Goal: Information Seeking & Learning: Learn about a topic

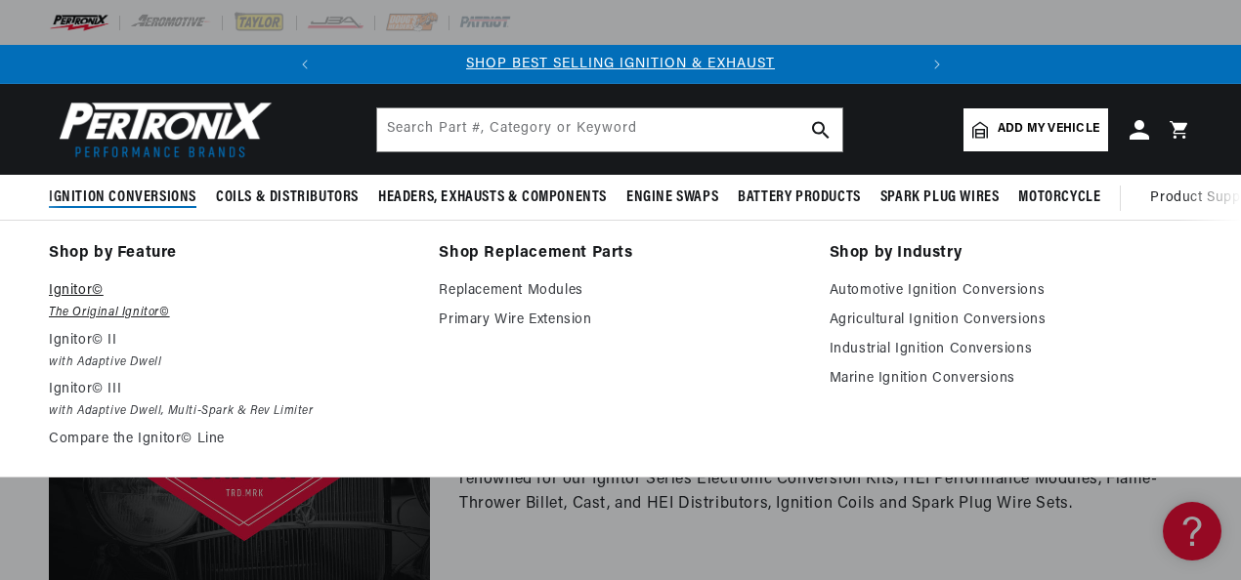
click at [111, 308] on em "The Original Ignitor©" at bounding box center [230, 313] width 363 height 21
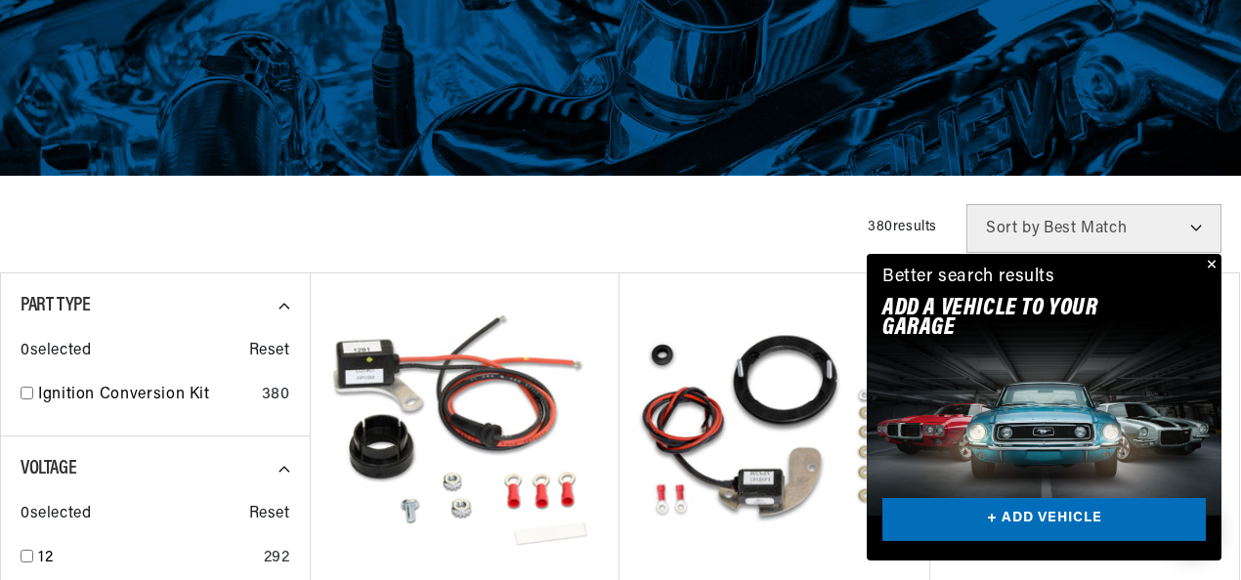
scroll to position [586, 0]
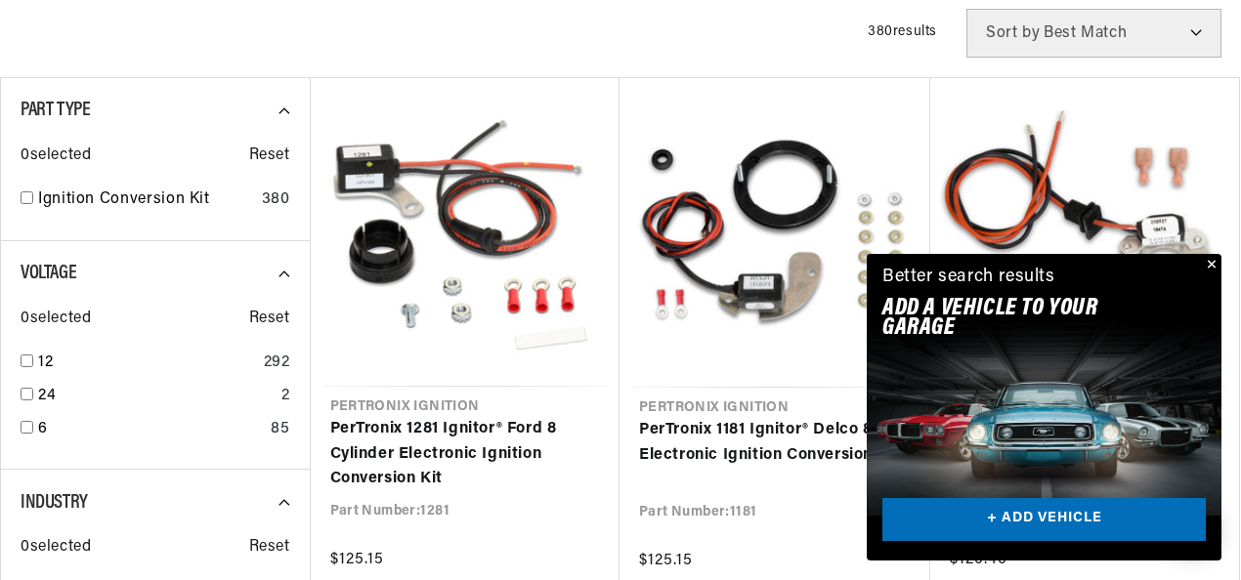
click at [1210, 265] on button "Close" at bounding box center [1209, 265] width 23 height 23
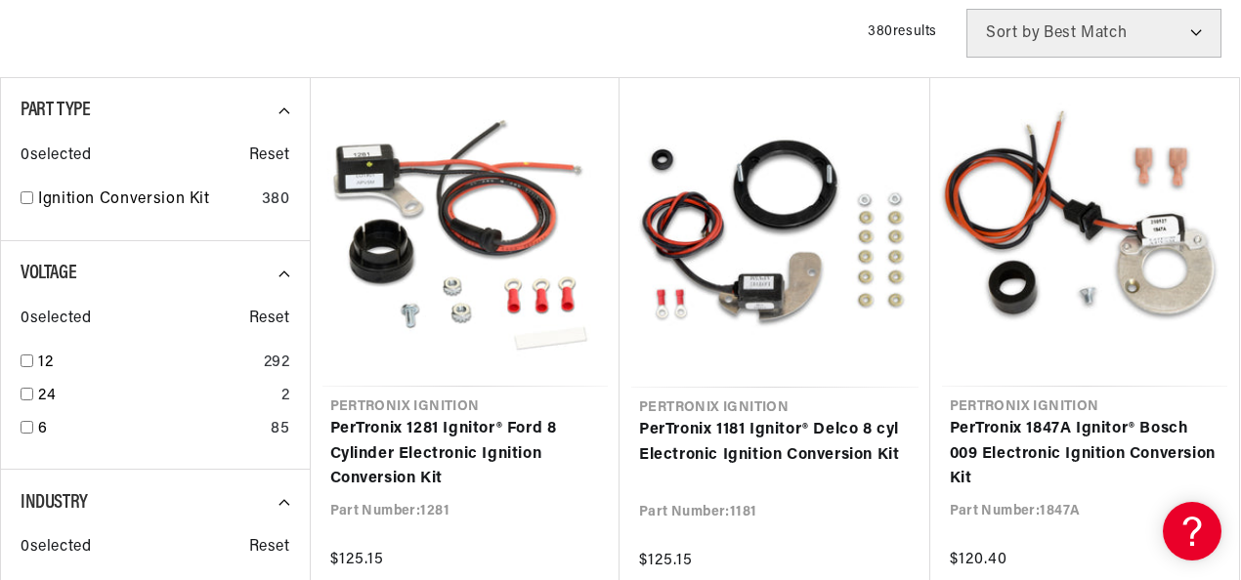
scroll to position [0, 592]
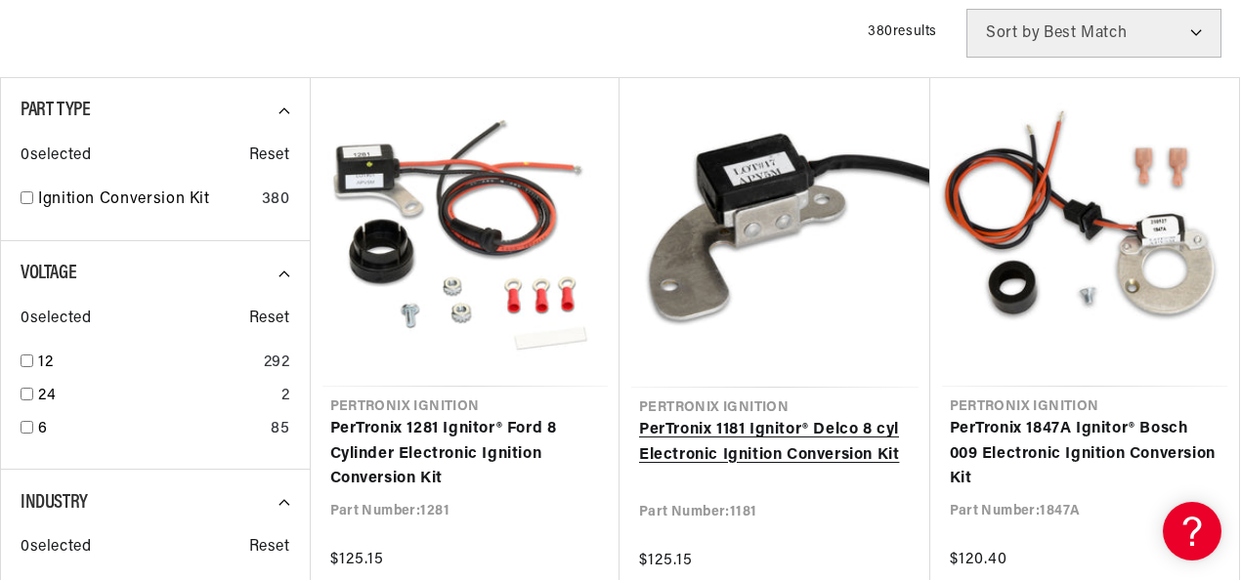
click at [702, 464] on link "PerTronix 1181 Ignitor® Delco 8 cyl Electronic Ignition Conversion Kit" at bounding box center [775, 443] width 272 height 50
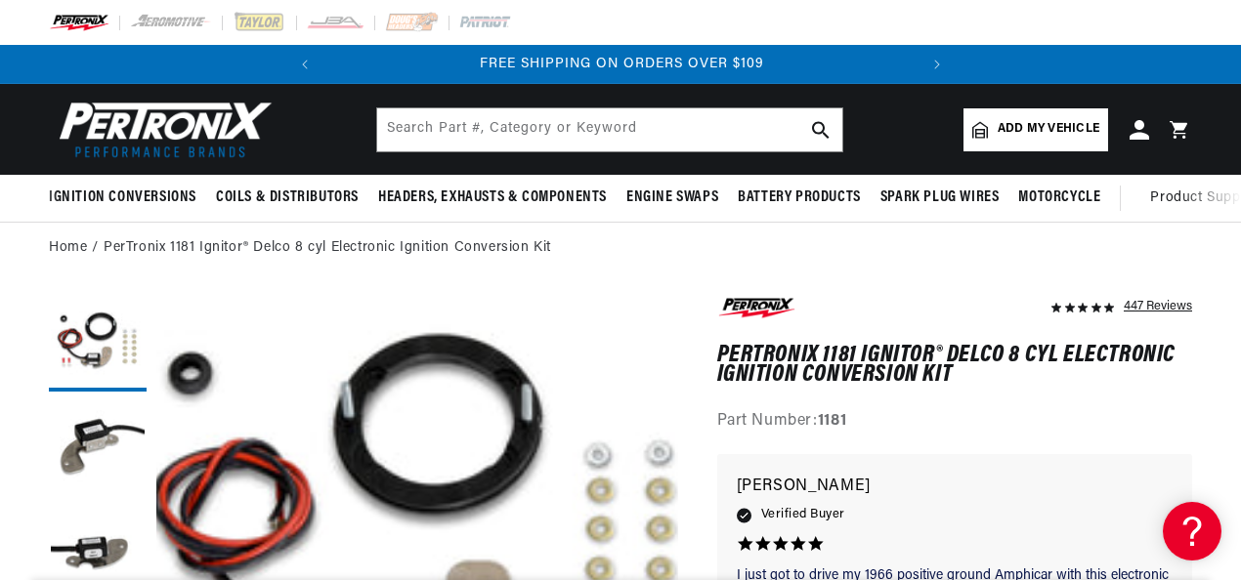
scroll to position [52, 0]
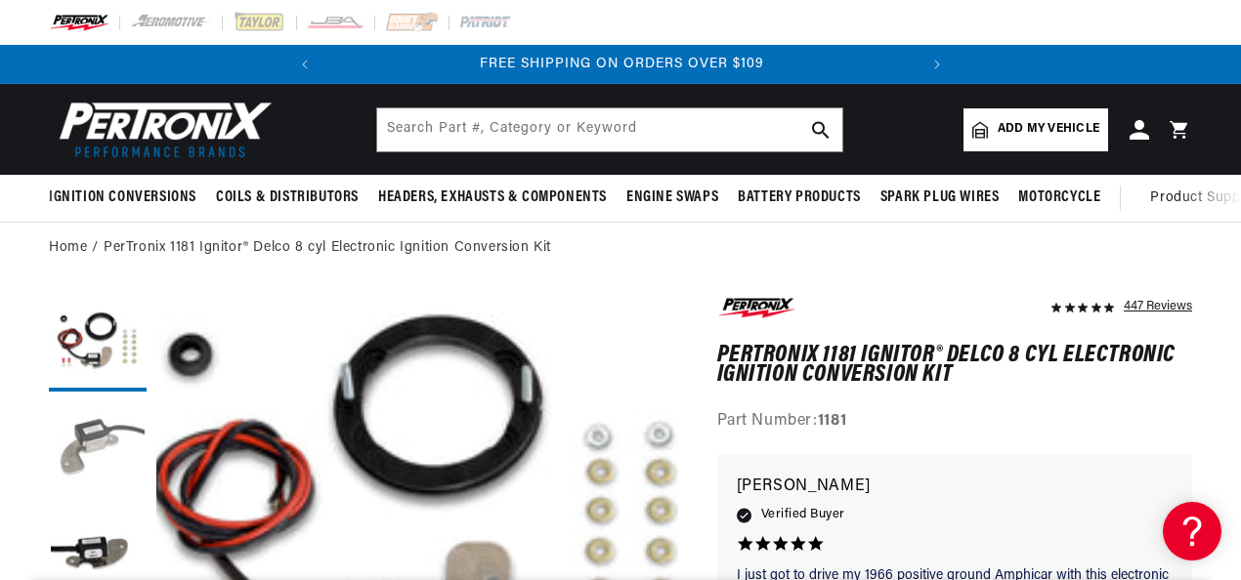
click at [106, 434] on button "Load image 2 in gallery view" at bounding box center [98, 451] width 98 height 98
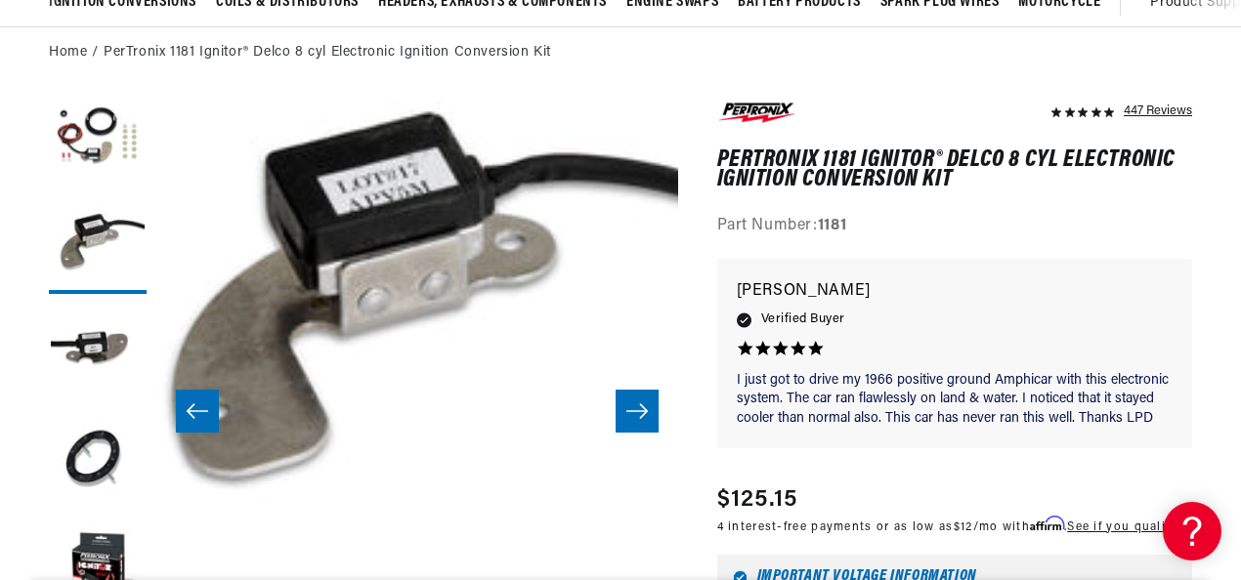
scroll to position [0, 0]
click at [104, 465] on button "Load image 4 in gallery view" at bounding box center [98, 460] width 98 height 98
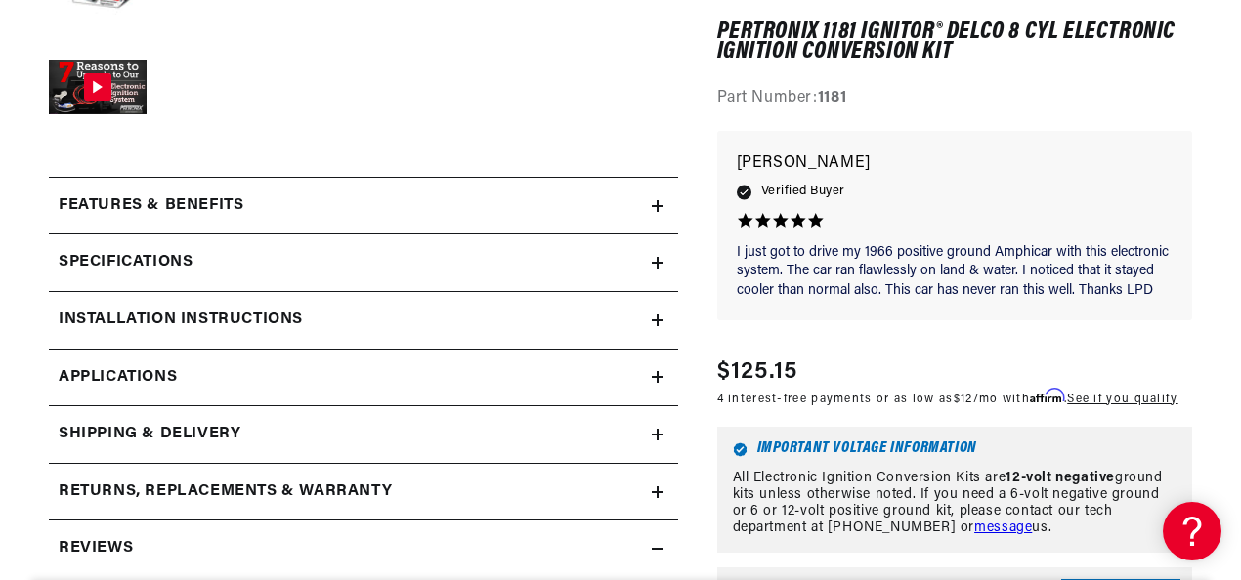
click at [329, 268] on div "Specifications" at bounding box center [350, 262] width 603 height 25
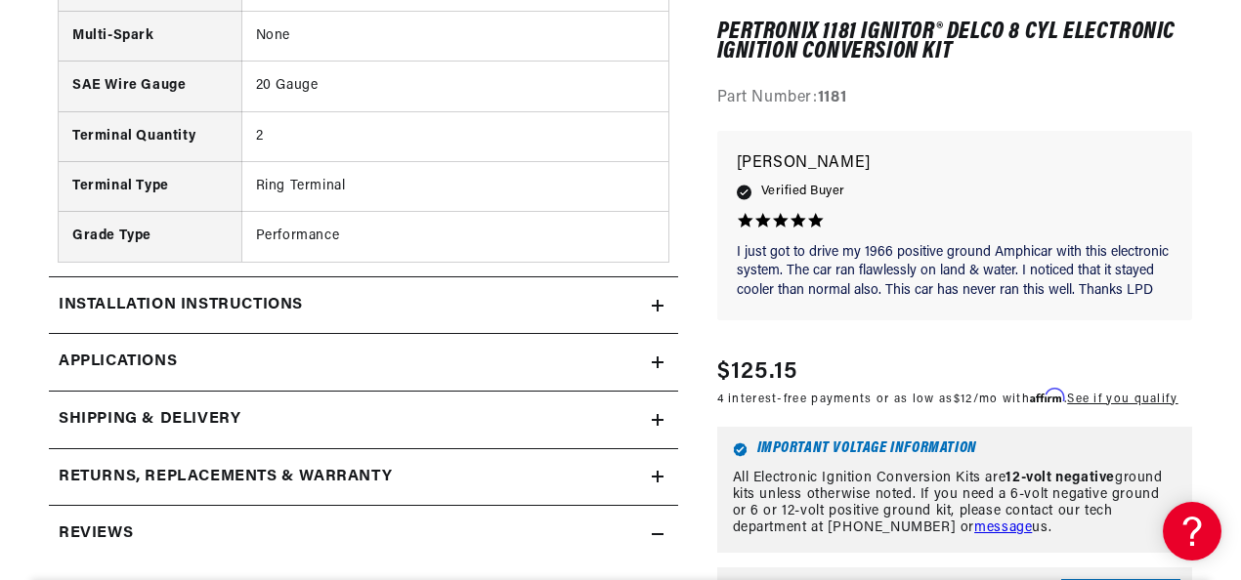
scroll to position [1661, 0]
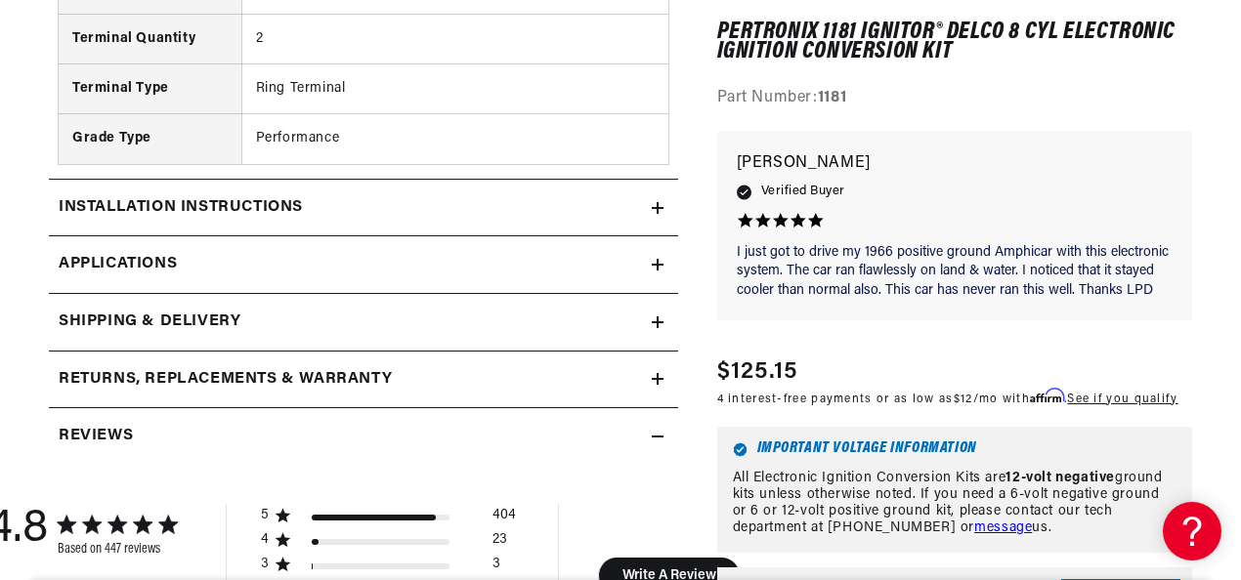
click at [536, 262] on link "Applications" at bounding box center [363, 265] width 629 height 58
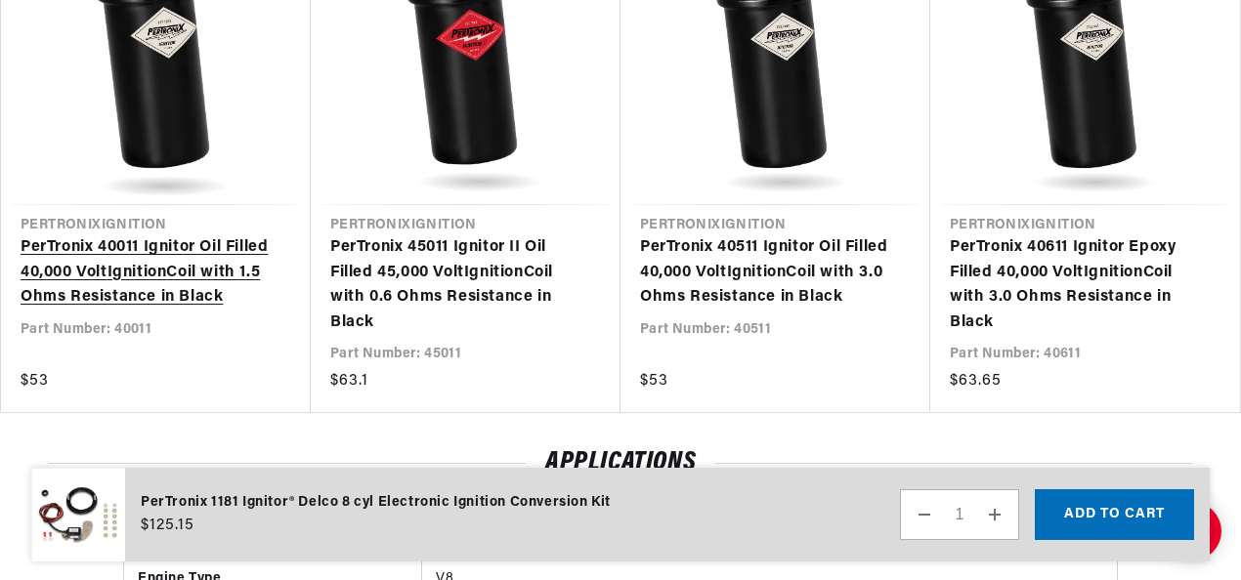
click at [148, 270] on link "PerTronix 40011 Ignitor Oil Filled 40,000 Volt Ignition Coil with 1.5 Ohms Resi…" at bounding box center [146, 272] width 251 height 75
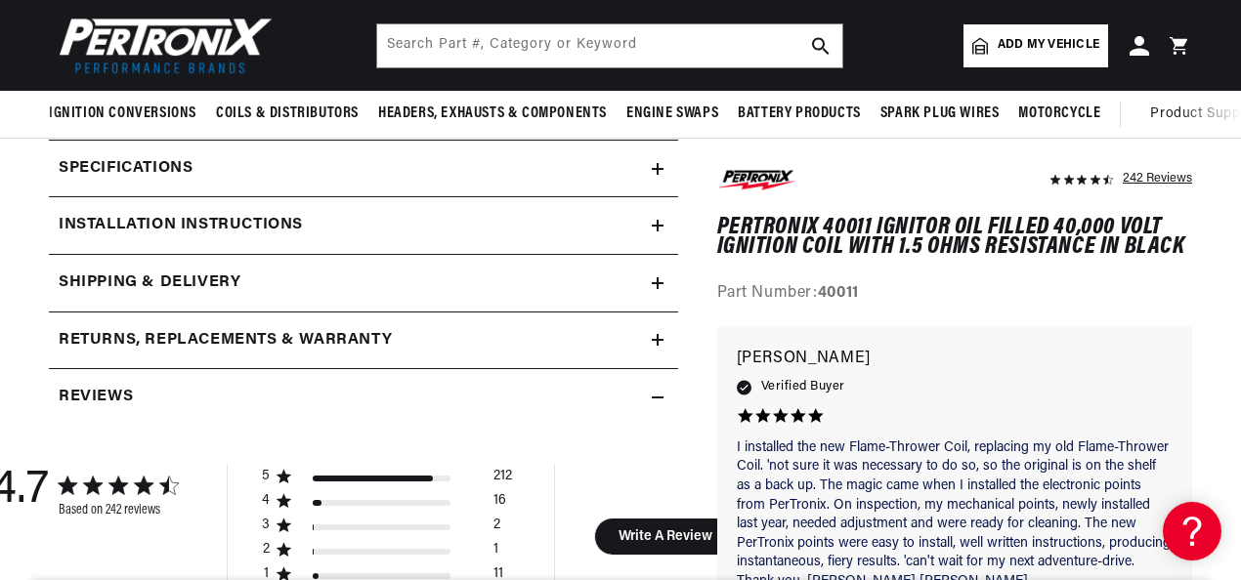
scroll to position [0, 592]
click at [404, 170] on div "Specifications" at bounding box center [350, 168] width 603 height 25
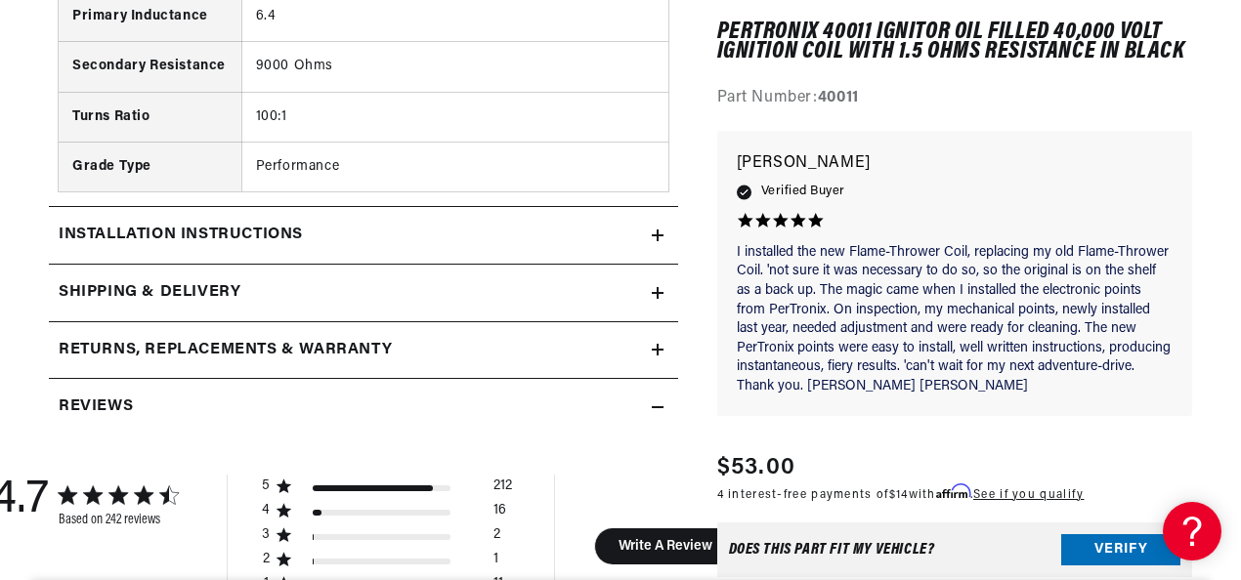
scroll to position [2052, 0]
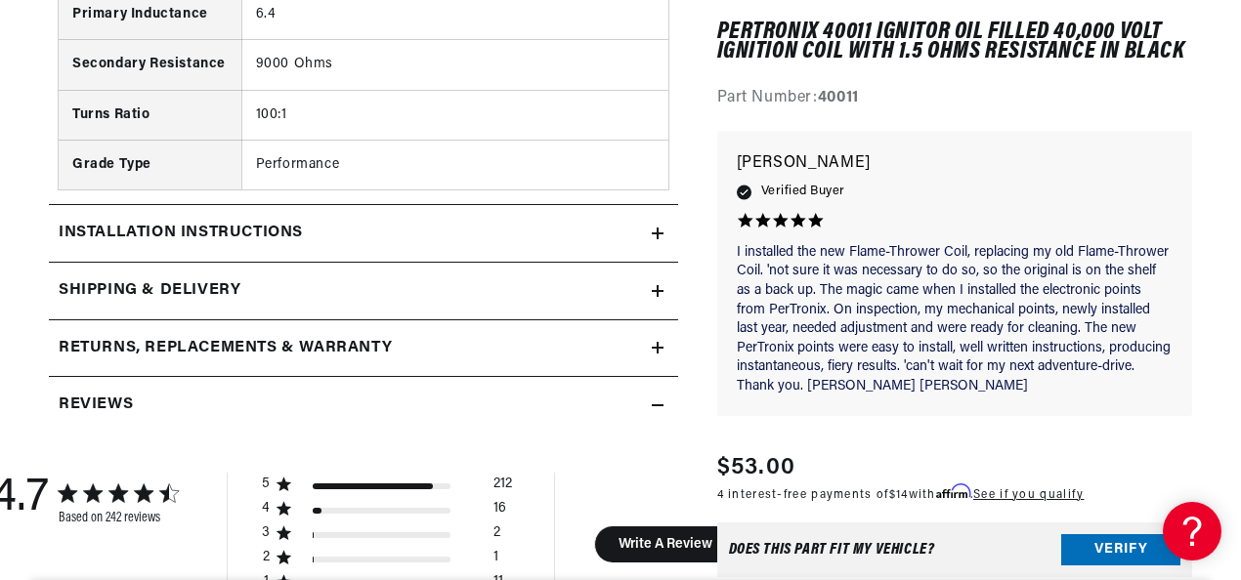
click at [502, 233] on div "Installation instructions" at bounding box center [350, 233] width 603 height 25
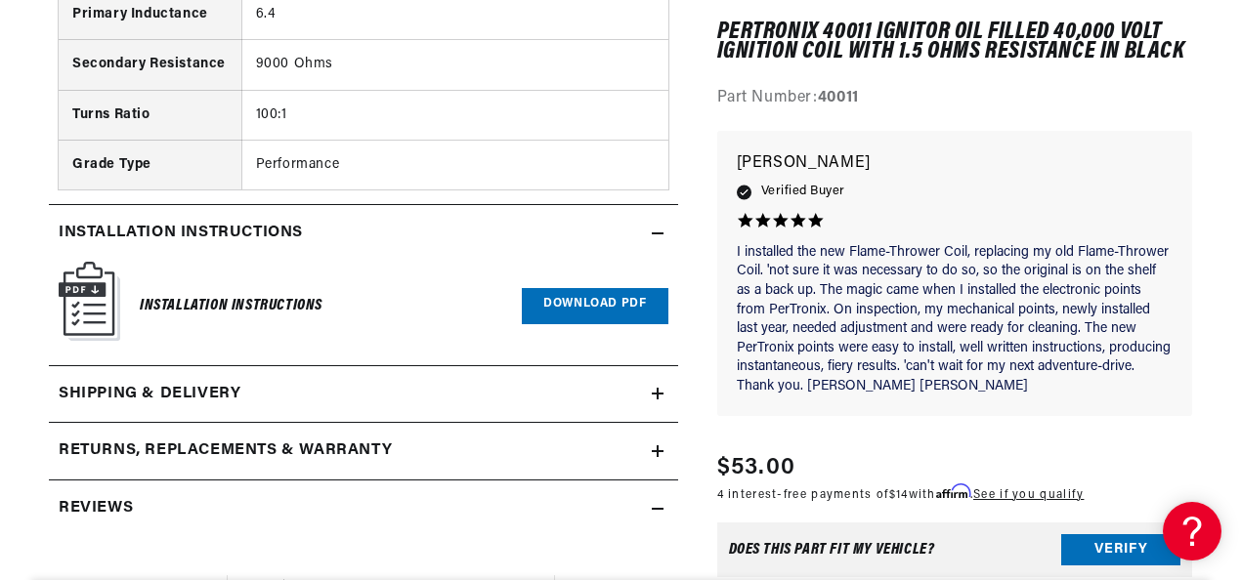
scroll to position [0, 113]
click at [543, 295] on link "Download PDF" at bounding box center [595, 306] width 146 height 36
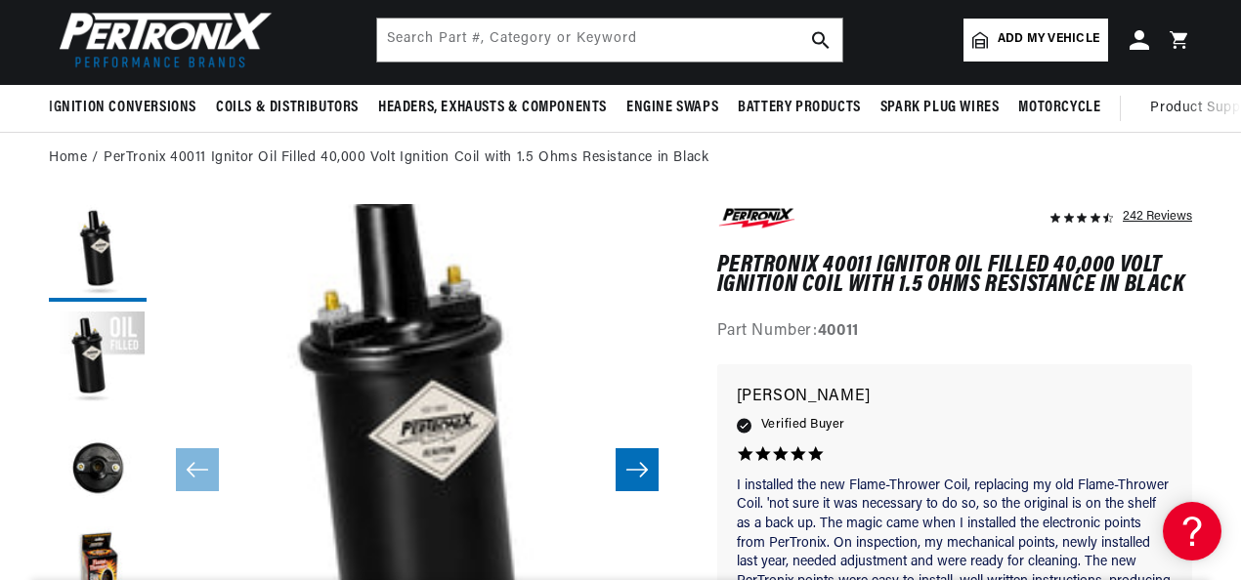
scroll to position [0, 0]
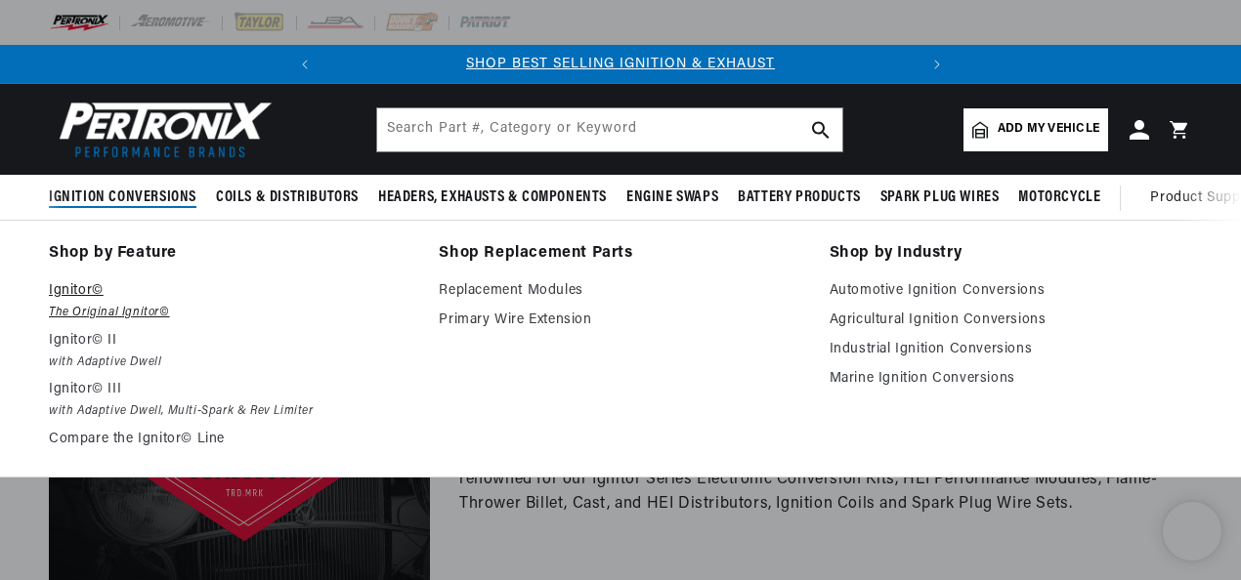
click at [107, 299] on p "Ignitor©" at bounding box center [230, 290] width 363 height 23
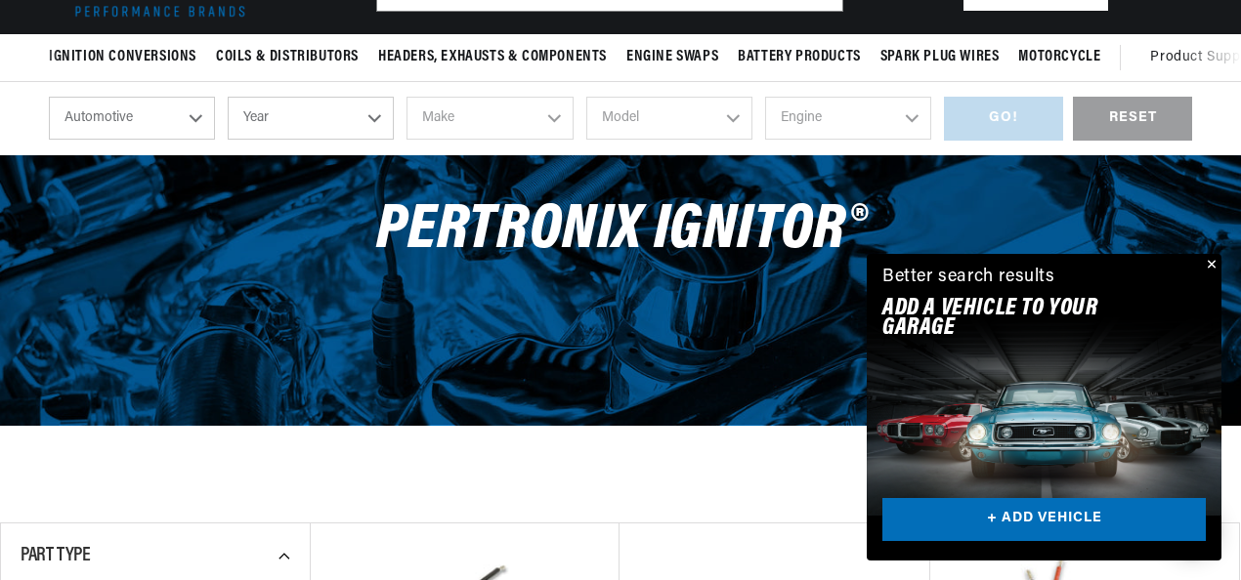
scroll to position [293, 0]
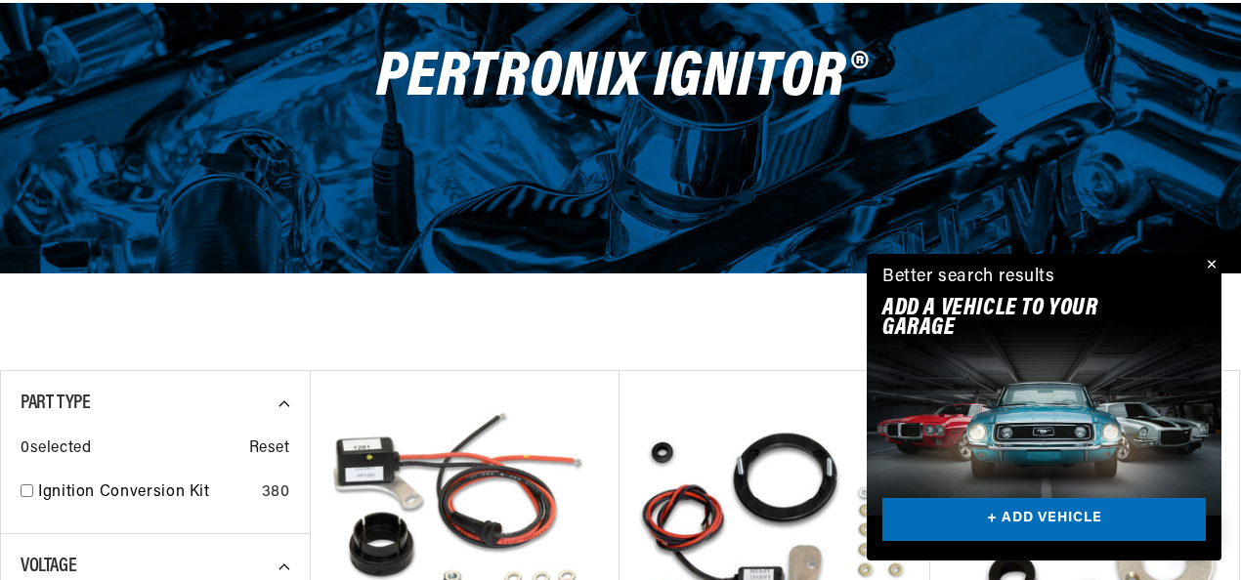
click at [1211, 264] on button "Close" at bounding box center [1209, 265] width 23 height 23
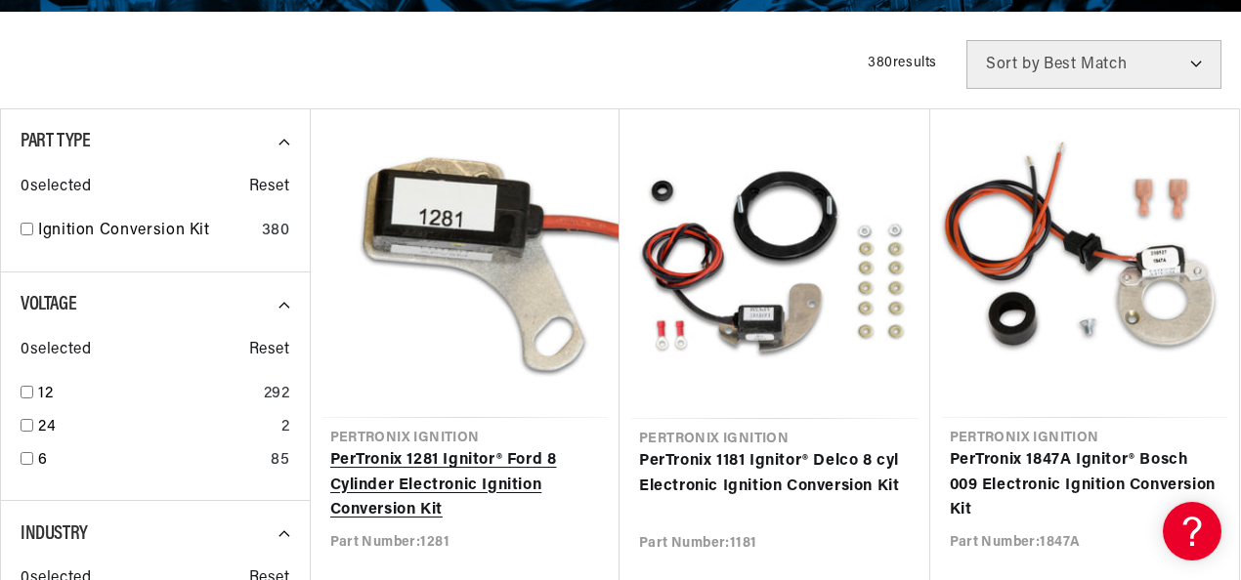
scroll to position [0, 592]
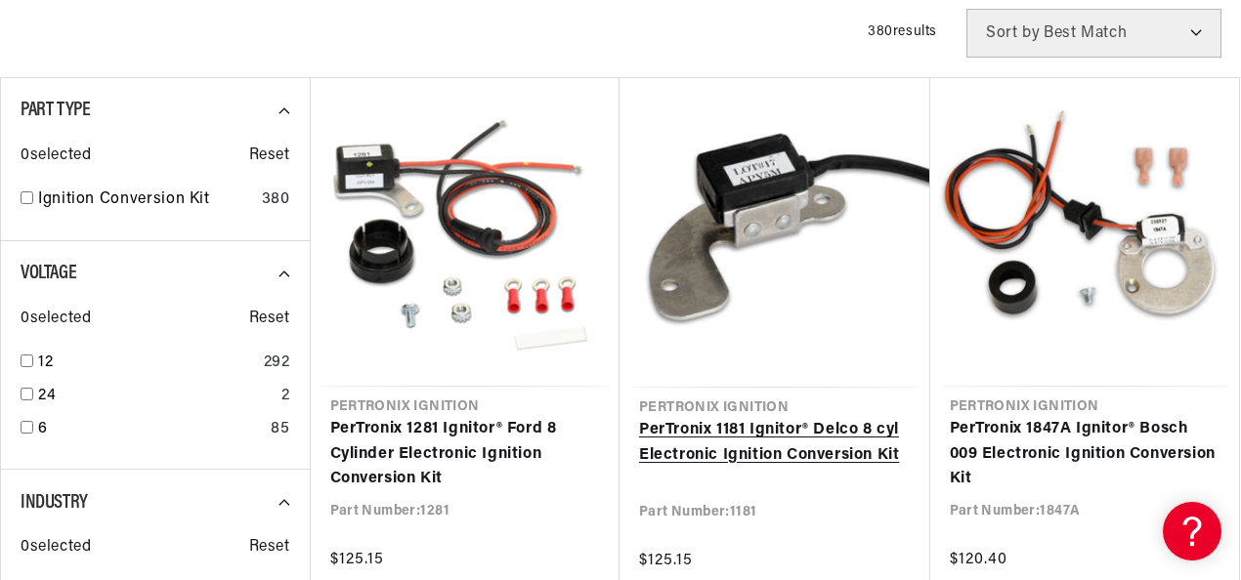
click at [739, 431] on link "PerTronix 1181 Ignitor® Delco 8 cyl Electronic Ignition Conversion Kit" at bounding box center [775, 443] width 272 height 50
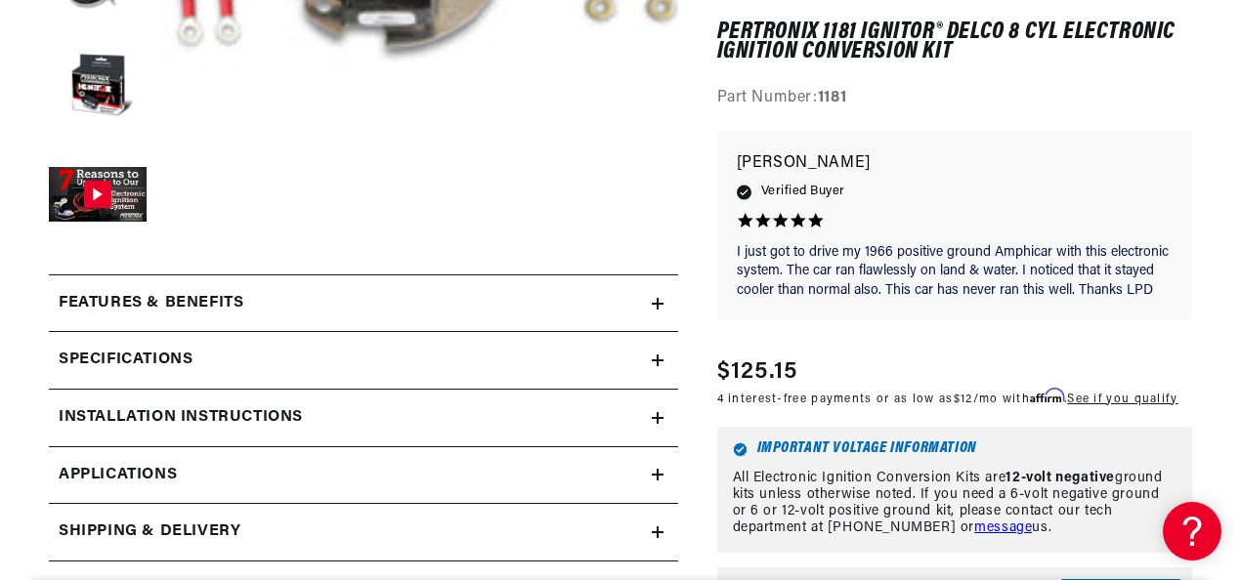
click at [522, 424] on div "Installation instructions" at bounding box center [350, 418] width 603 height 25
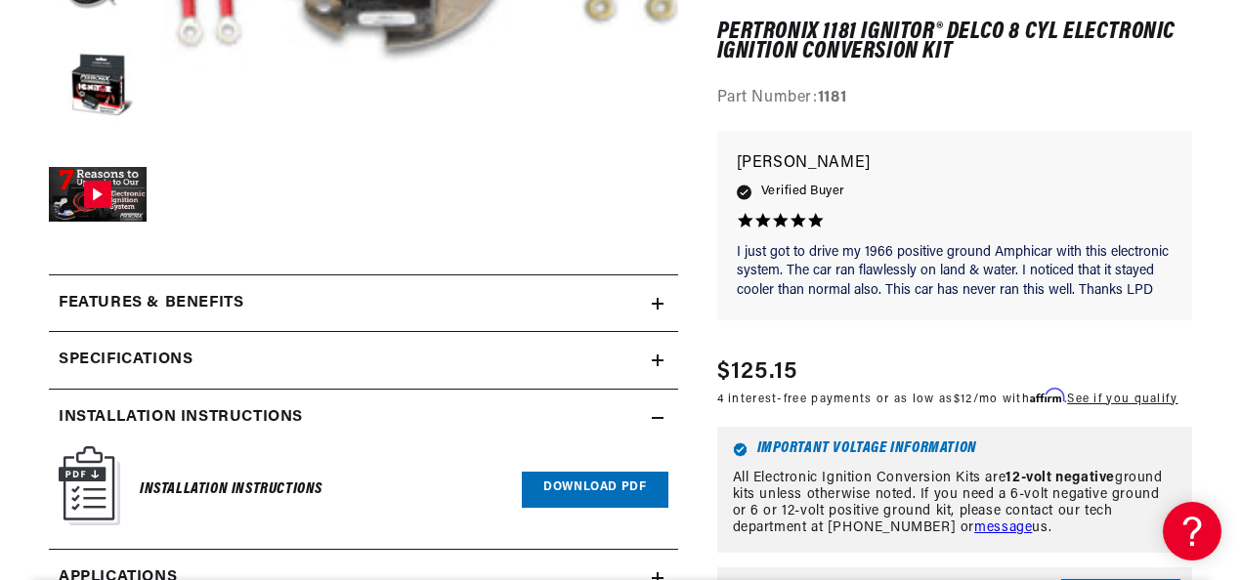
click at [568, 492] on link "Download PDF" at bounding box center [595, 490] width 146 height 36
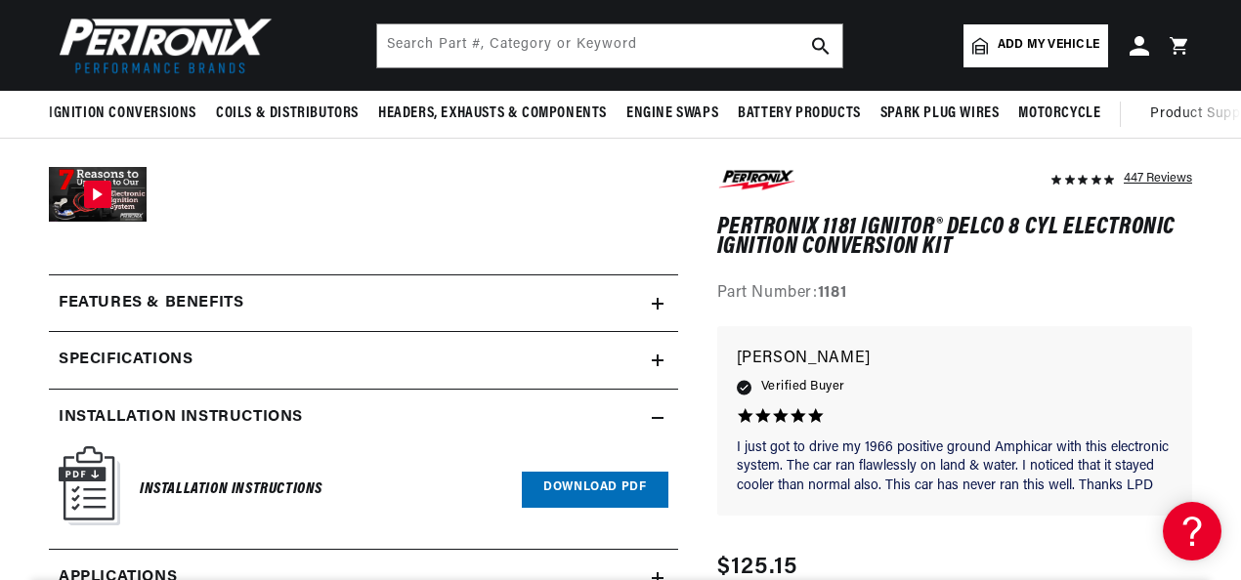
scroll to position [391, 0]
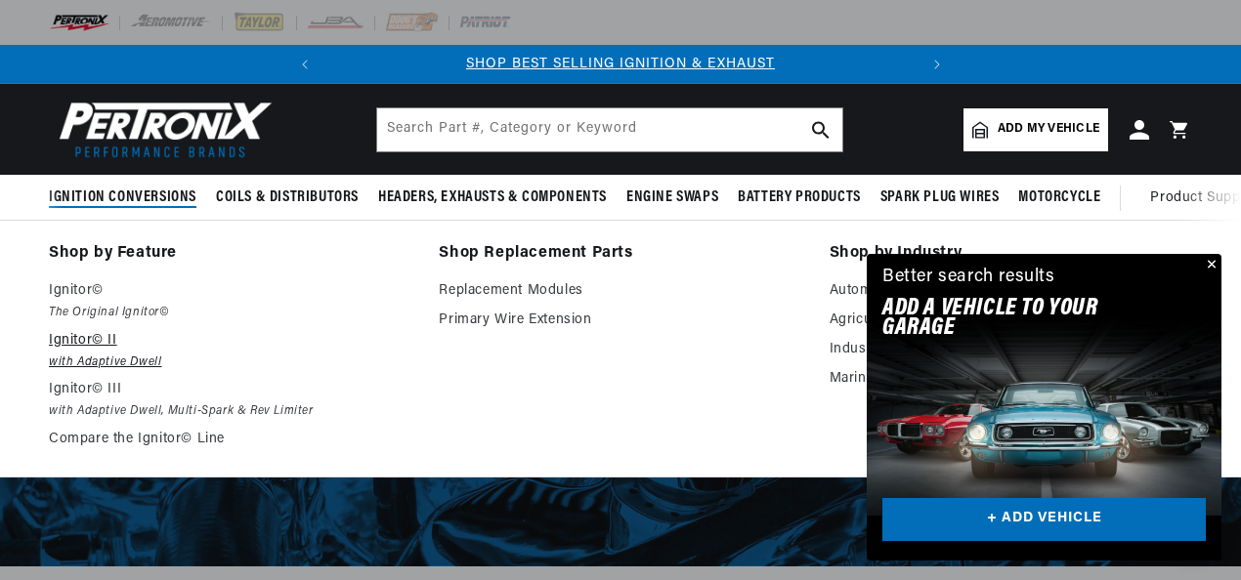
click at [106, 348] on p "Ignitor© II" at bounding box center [230, 340] width 363 height 23
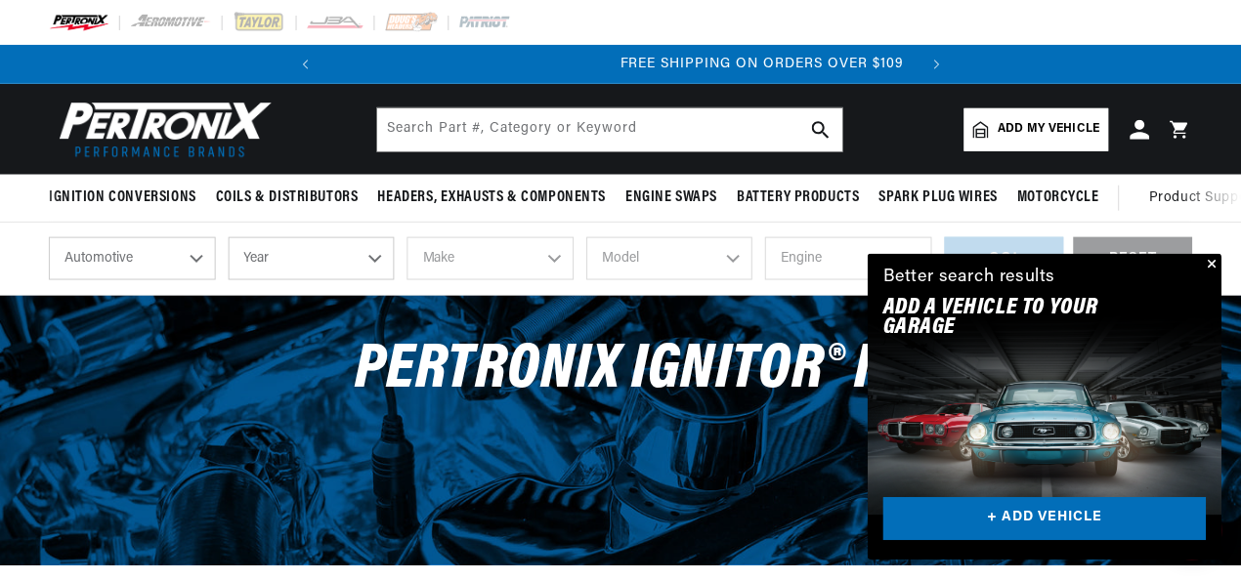
scroll to position [0, 592]
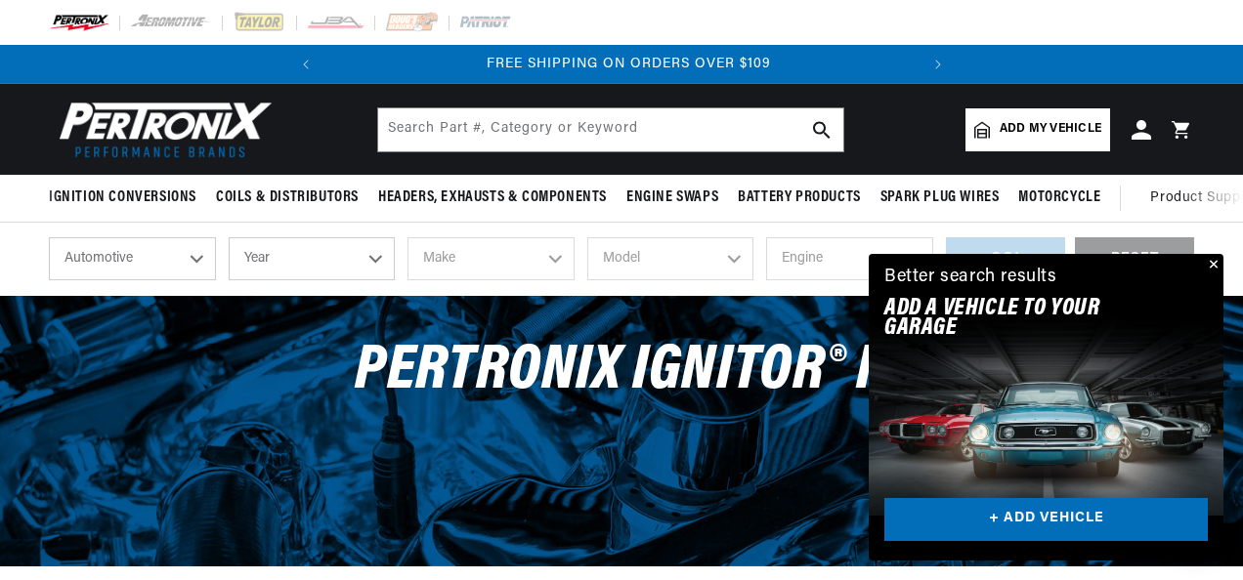
click at [1214, 269] on div "Close dialog FIND THE RIGHT PARTS Take our quick quiz using the button below, a…" at bounding box center [621, 290] width 1243 height 580
click at [1212, 265] on button "Close" at bounding box center [1209, 265] width 23 height 23
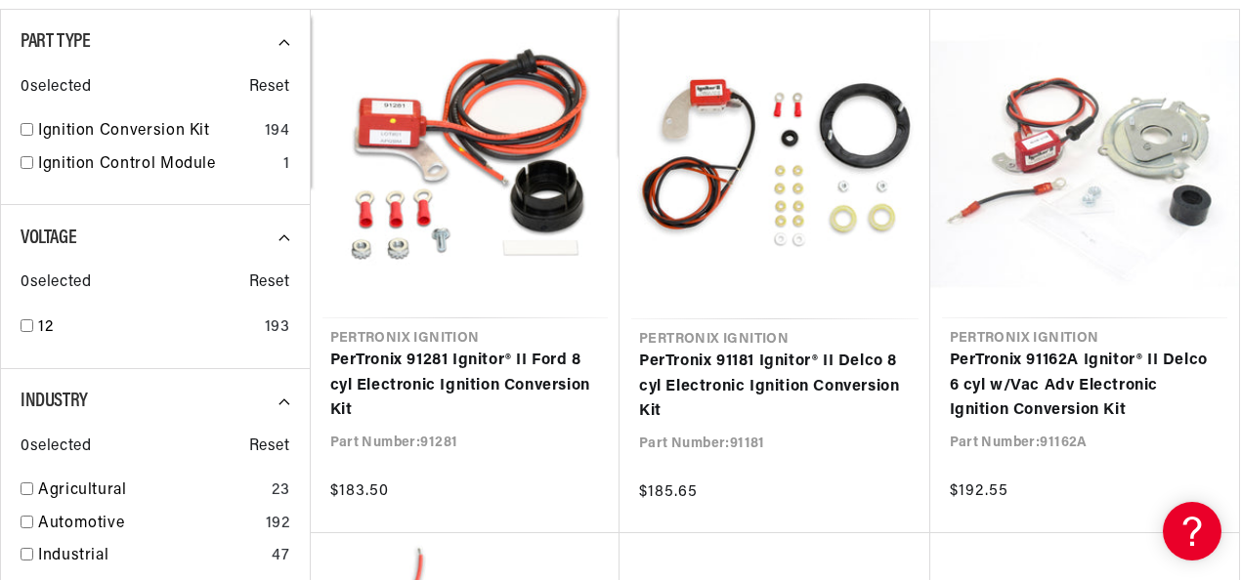
scroll to position [684, 0]
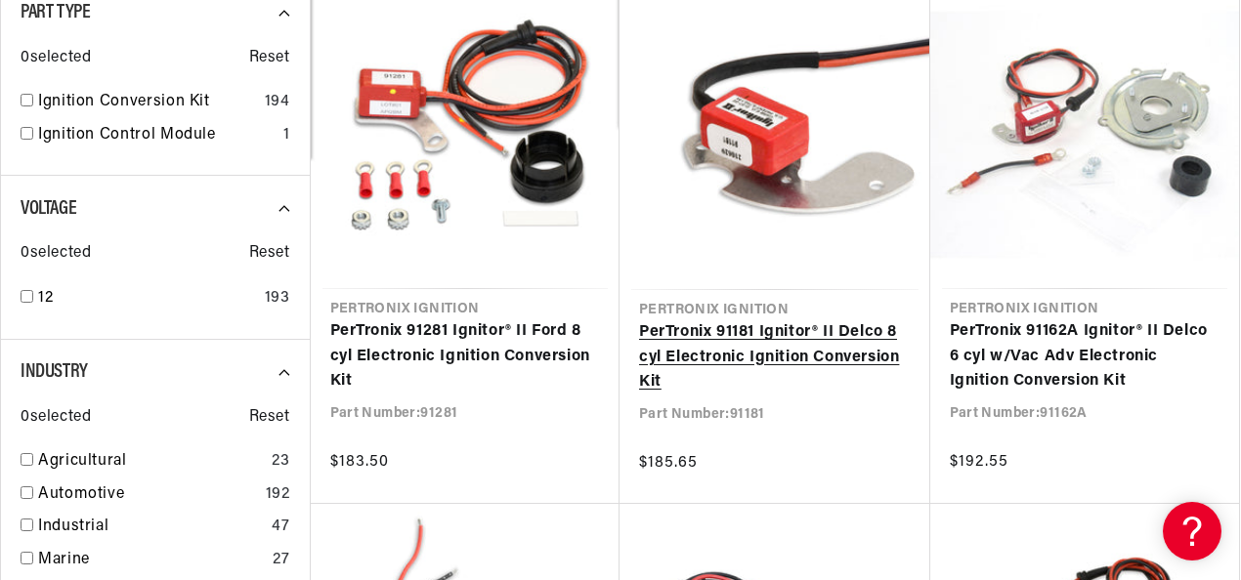
click at [724, 352] on link "PerTronix 91181 Ignitor® II Delco 8 cyl Electronic Ignition Conversion Kit" at bounding box center [775, 358] width 272 height 75
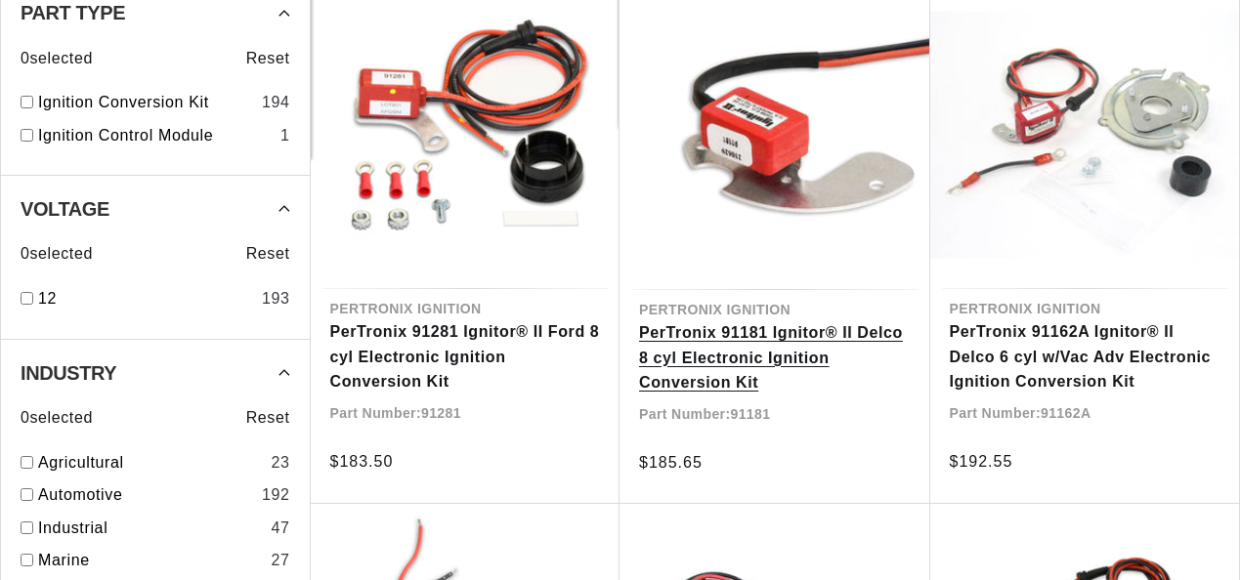
scroll to position [684, 0]
click at [712, 363] on link "PerTronix 91181 Ignitor® II Delco 8 cyl Electronic Ignition Conversion Kit" at bounding box center [775, 358] width 272 height 75
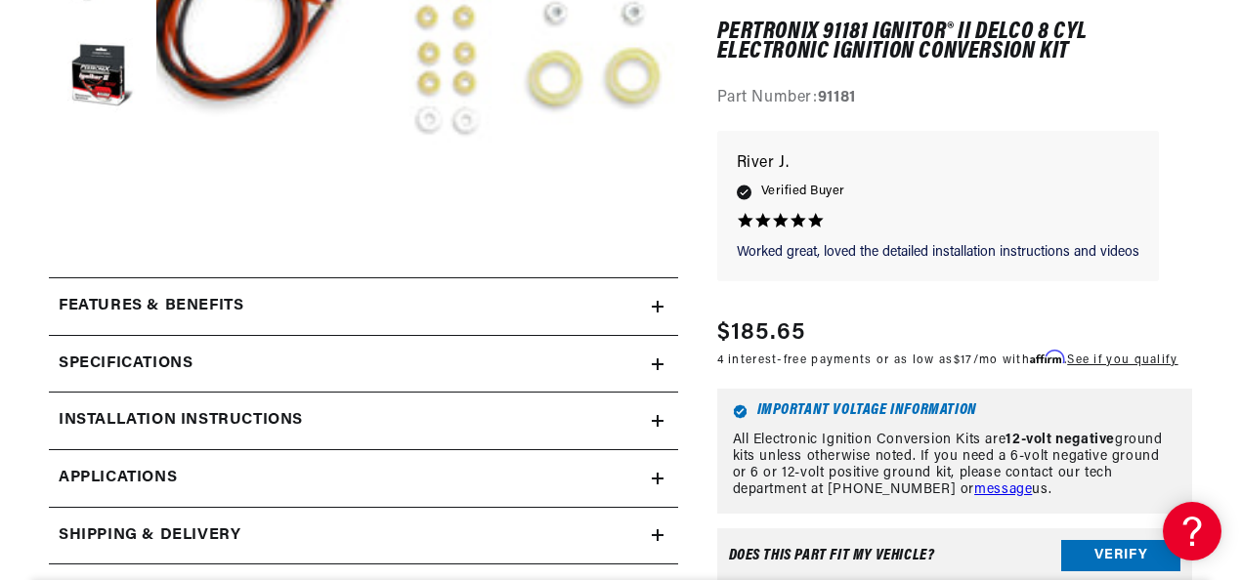
scroll to position [0, 592]
click at [510, 374] on div "Specifications" at bounding box center [350, 364] width 603 height 25
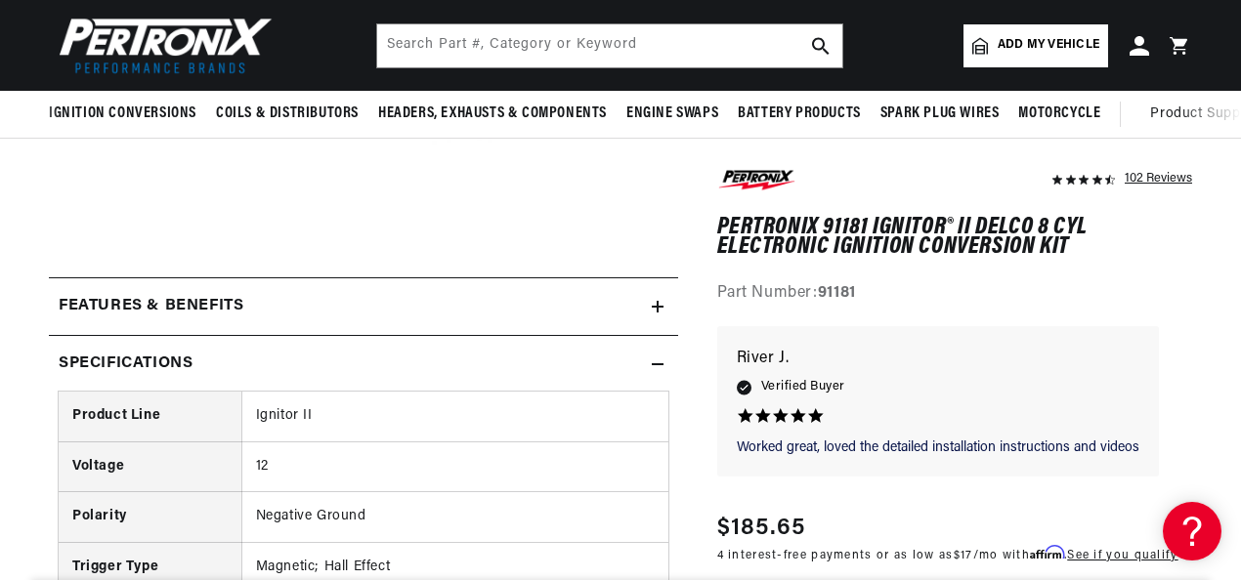
scroll to position [0, 0]
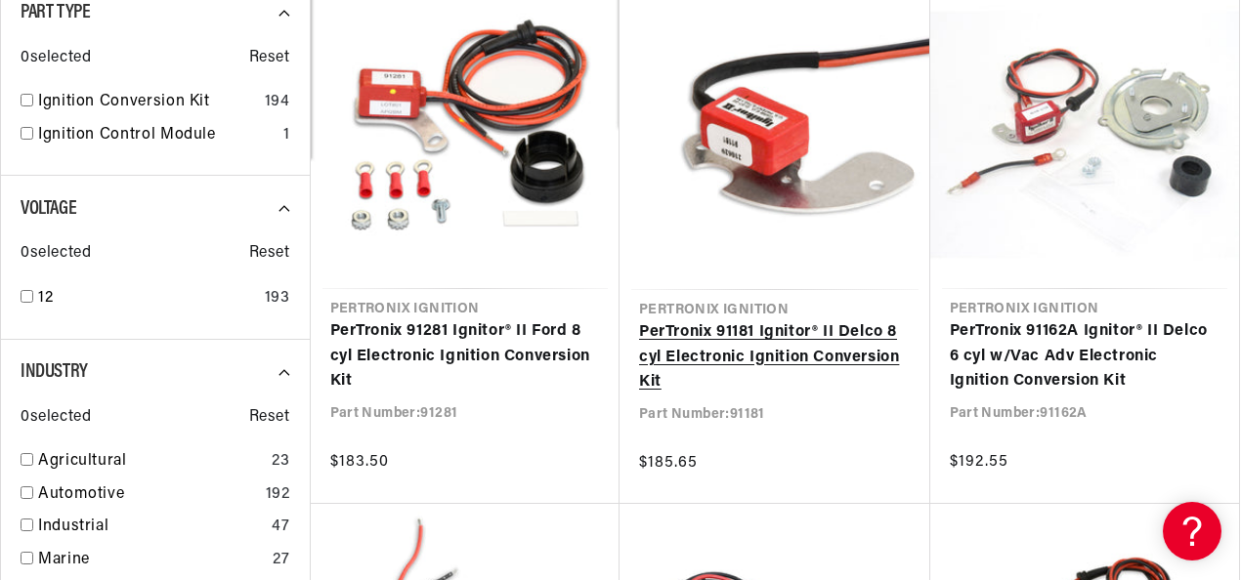
click at [702, 354] on link "PerTronix 91181 Ignitor® II Delco 8 cyl Electronic Ignition Conversion Kit" at bounding box center [775, 358] width 272 height 75
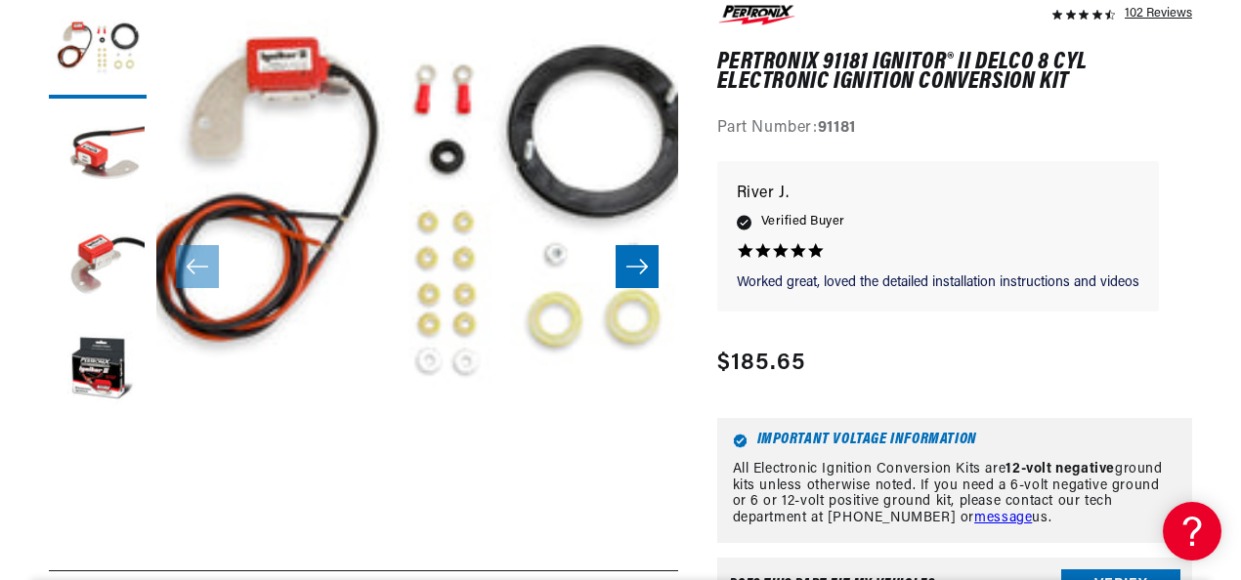
scroll to position [586, 0]
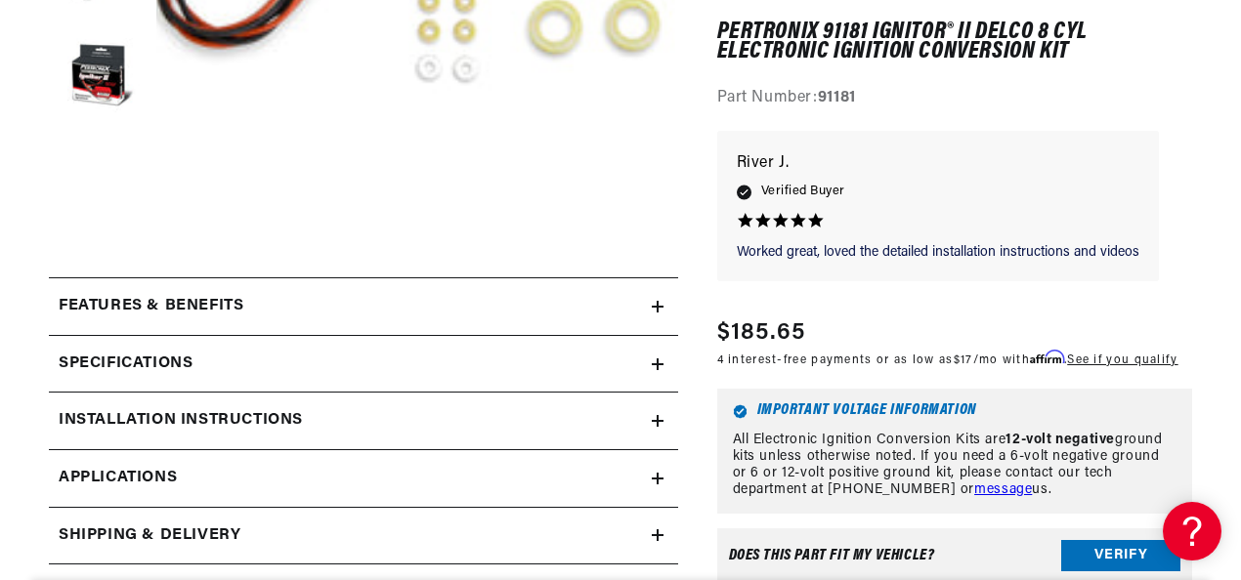
click at [383, 417] on div "Installation instructions" at bounding box center [350, 420] width 603 height 25
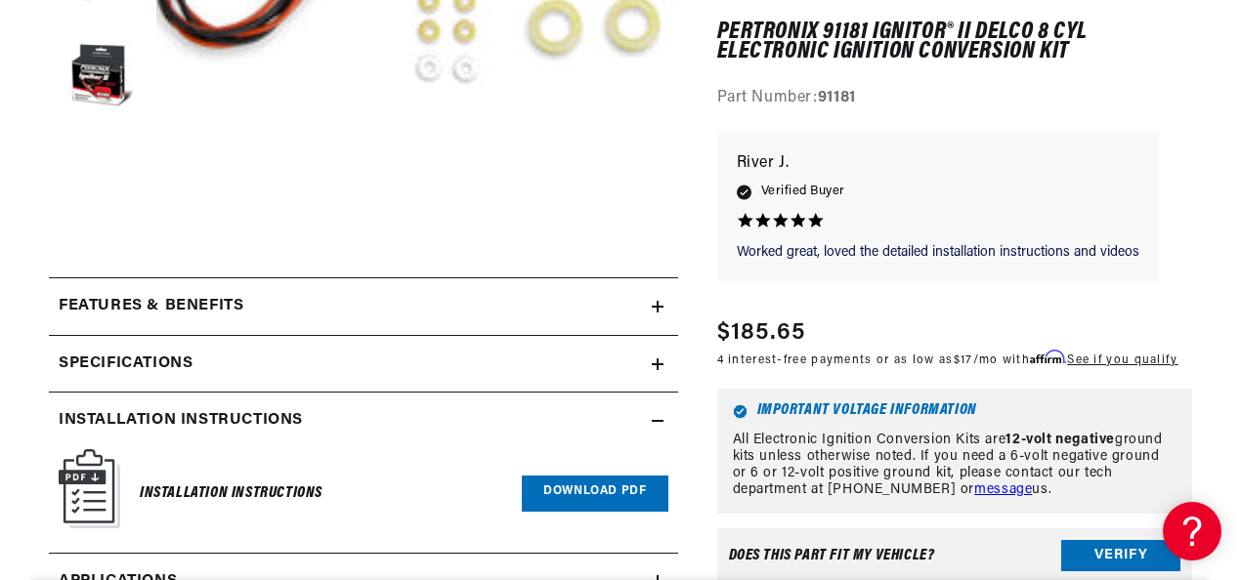
click at [541, 497] on link "Download PDF" at bounding box center [595, 494] width 146 height 36
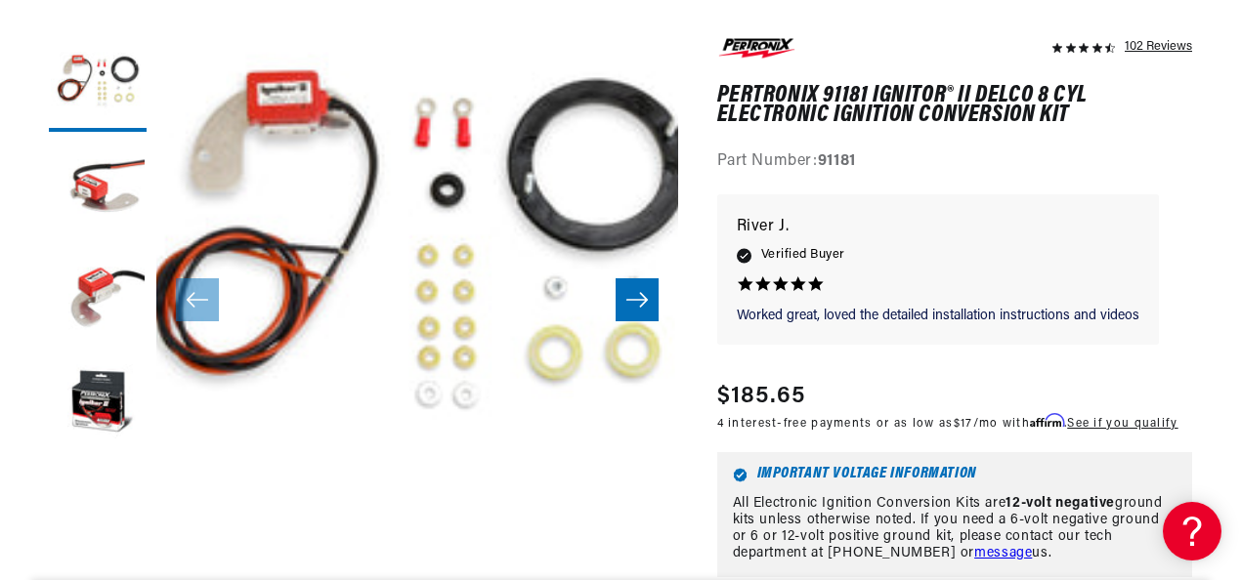
scroll to position [0, 0]
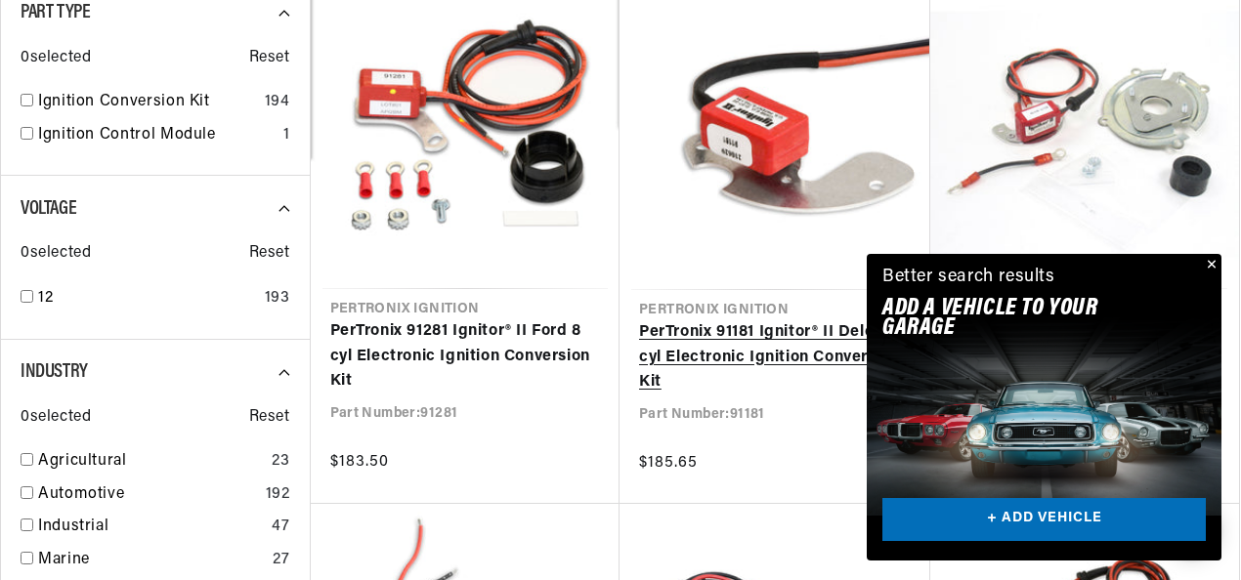
click at [700, 344] on link "PerTronix 91181 Ignitor® II Delco 8 cyl Electronic Ignition Conversion Kit" at bounding box center [775, 358] width 272 height 75
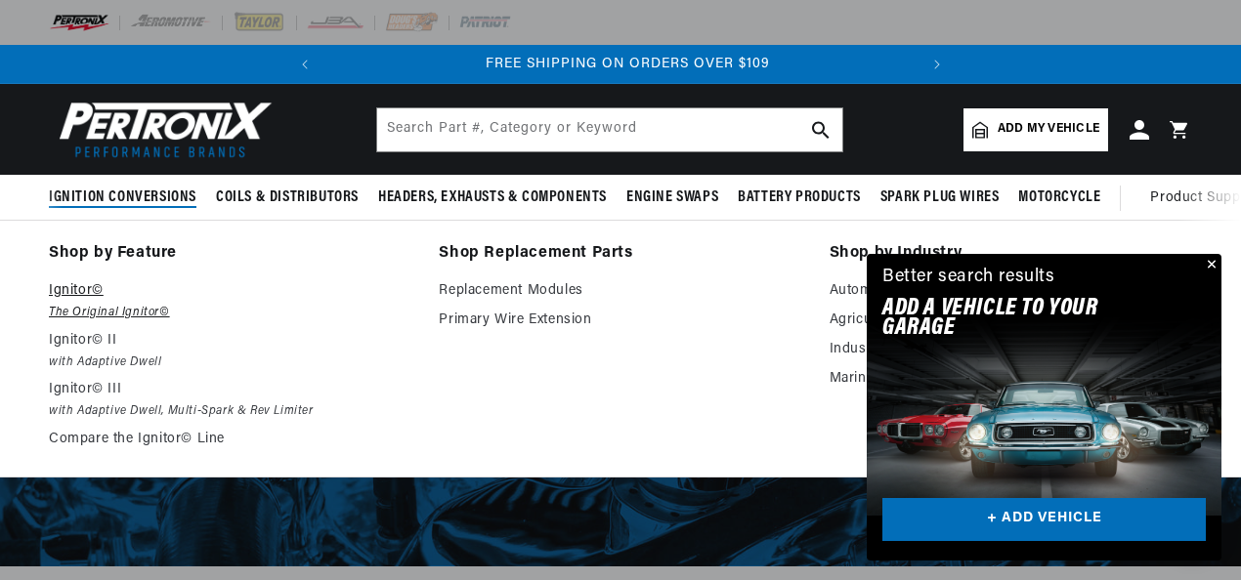
scroll to position [0, 592]
click at [80, 312] on em "The Original Ignitor©" at bounding box center [230, 313] width 363 height 21
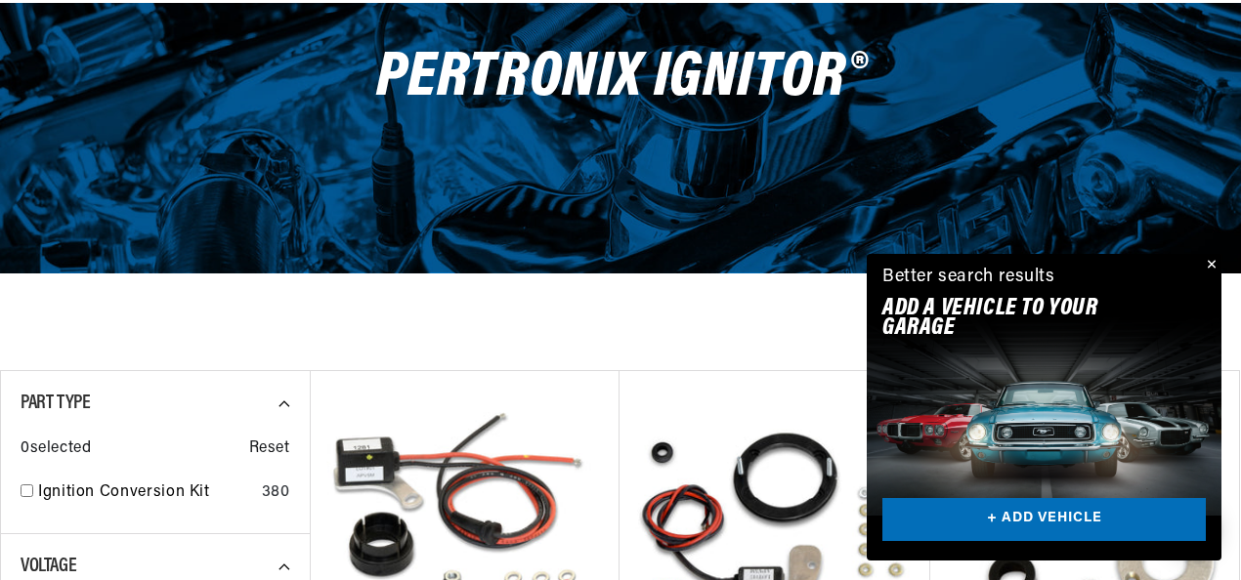
scroll to position [586, 0]
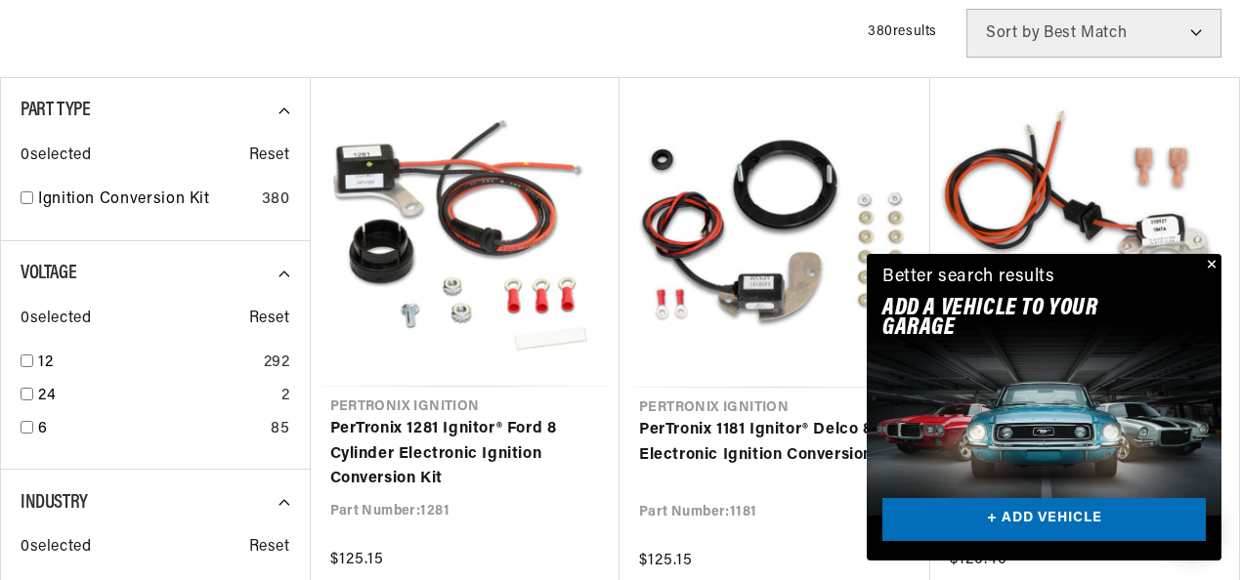
click at [1210, 268] on button "Close" at bounding box center [1209, 265] width 23 height 23
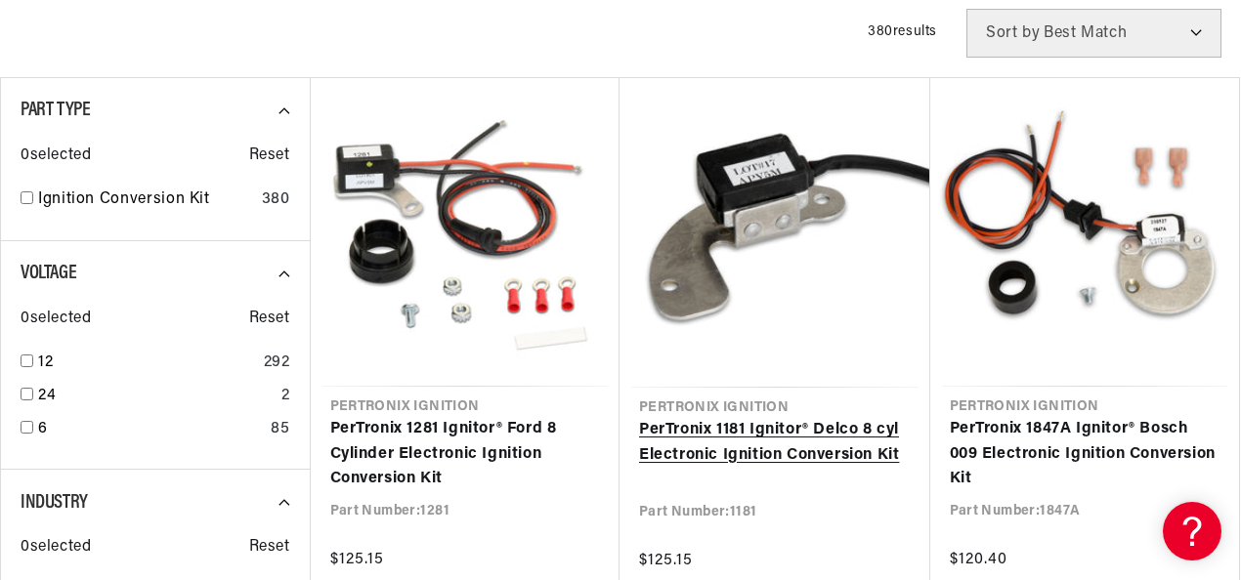
scroll to position [0, 592]
click at [777, 428] on link "PerTronix 1181 Ignitor® Delco 8 cyl Electronic Ignition Conversion Kit" at bounding box center [775, 443] width 272 height 50
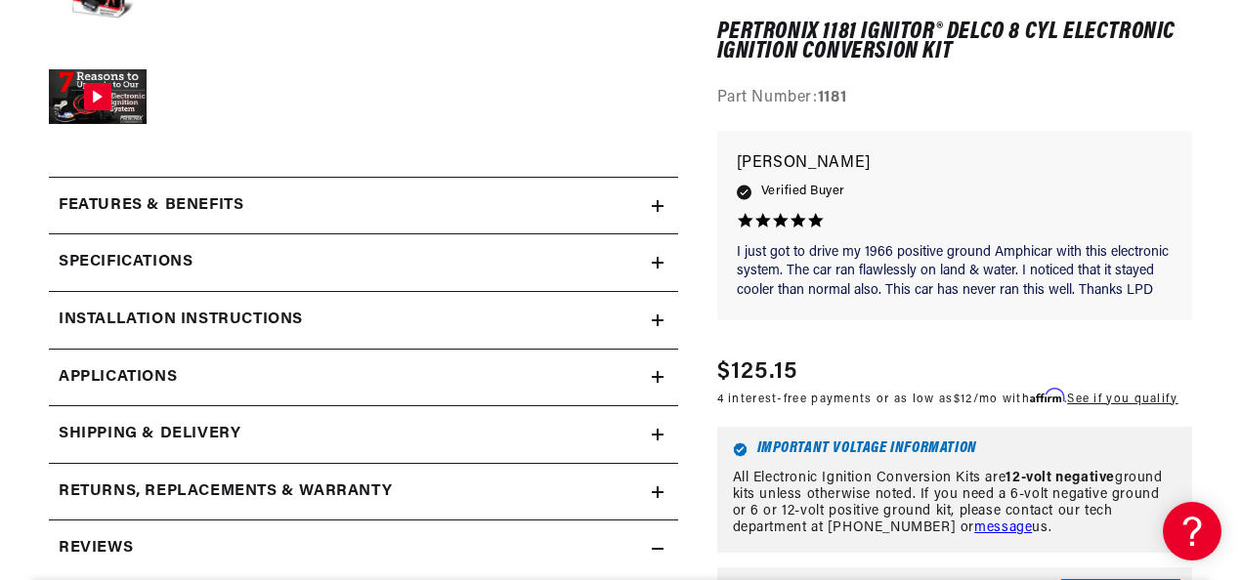
click at [430, 319] on div "Installation instructions" at bounding box center [350, 320] width 603 height 25
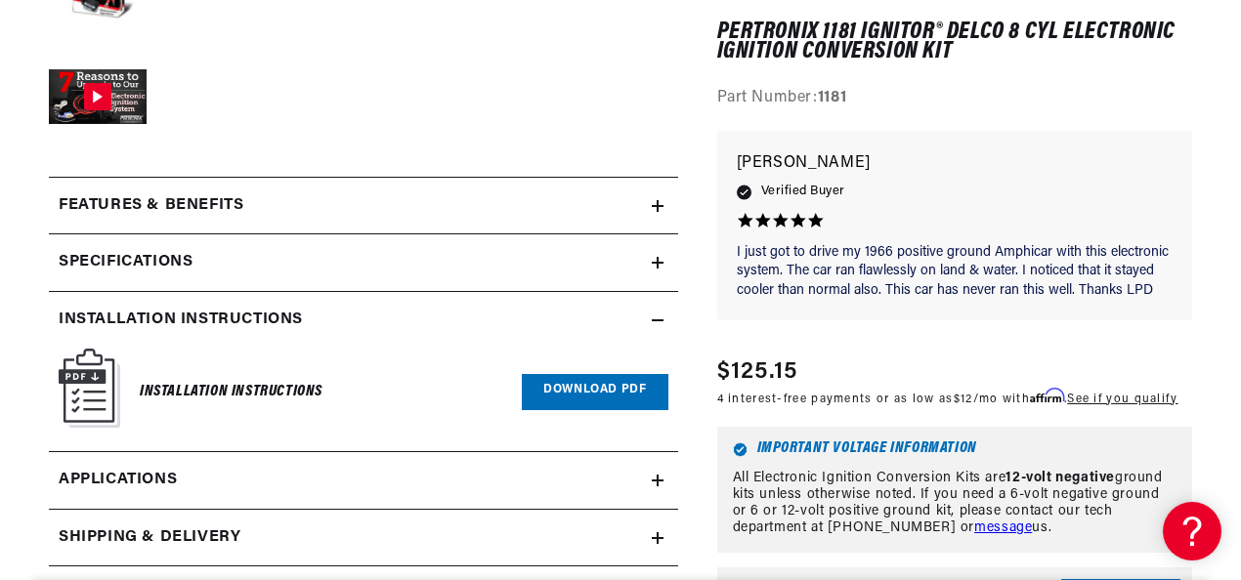
click at [655, 316] on icon at bounding box center [658, 321] width 12 height 12
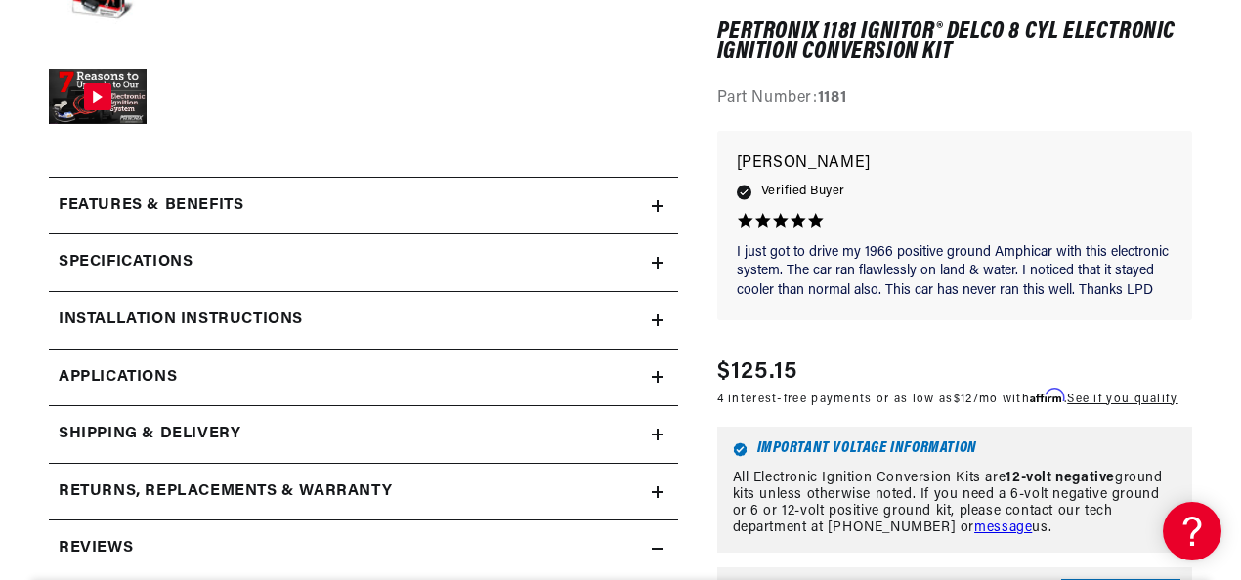
click at [550, 264] on div "Specifications" at bounding box center [350, 262] width 603 height 25
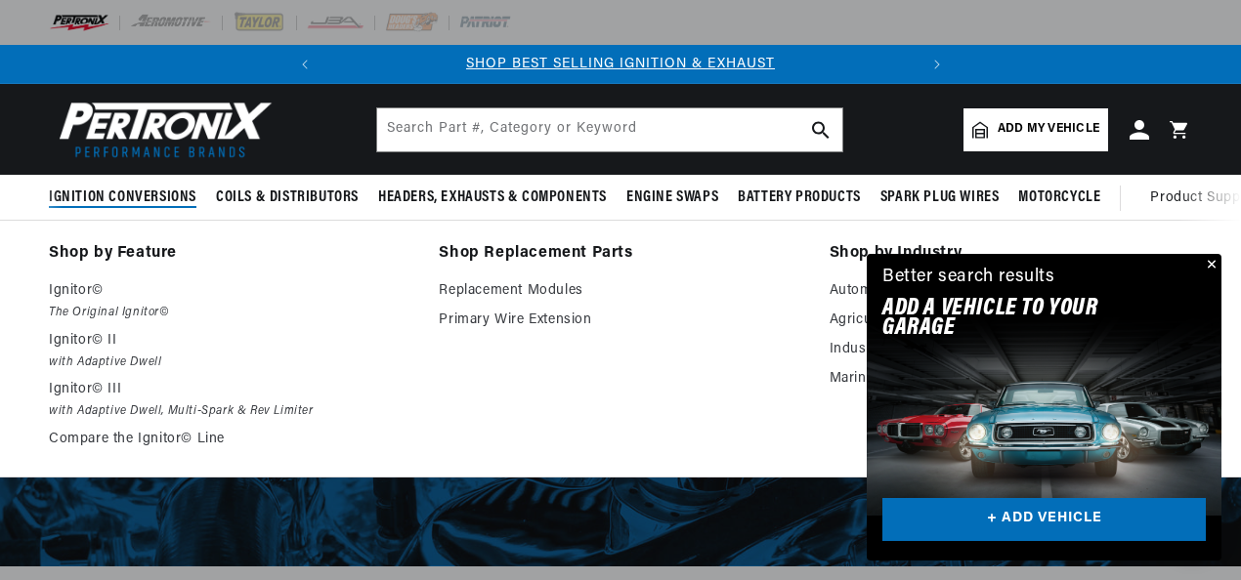
click at [136, 193] on span "Ignition Conversions" at bounding box center [123, 198] width 148 height 21
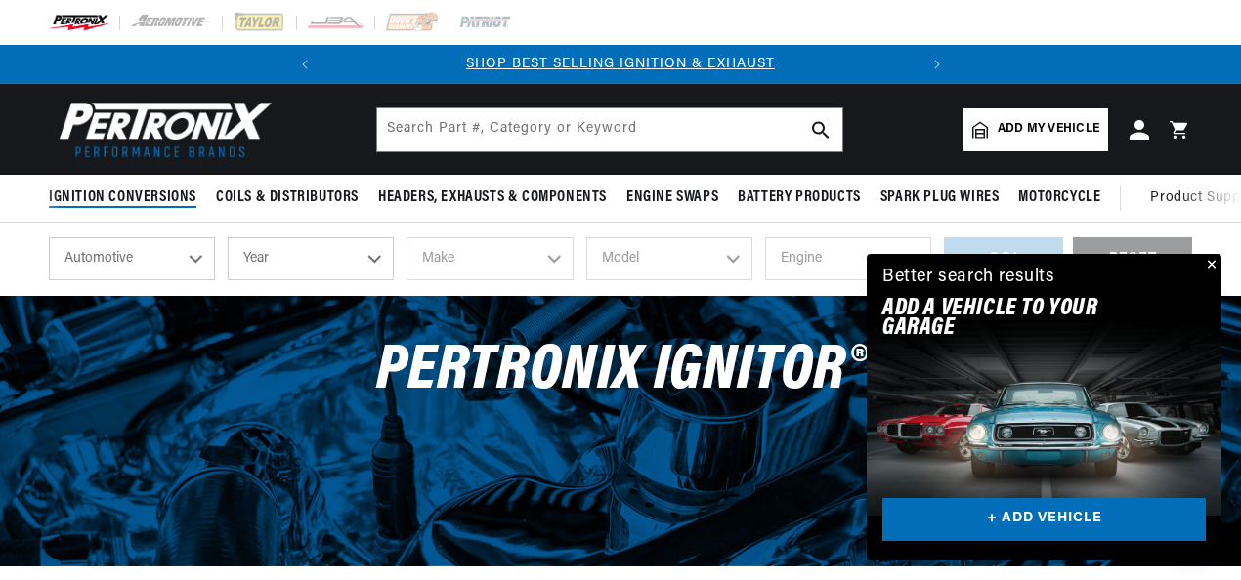
click at [139, 193] on span "Ignition Conversions" at bounding box center [123, 198] width 148 height 21
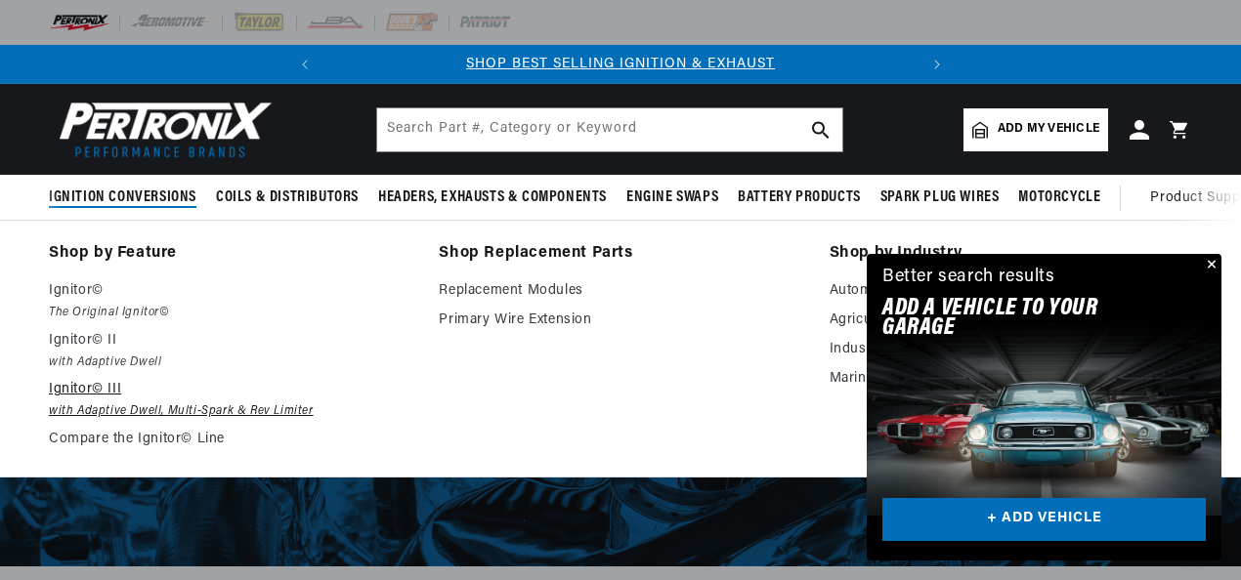
click at [83, 411] on em "with Adaptive Dwell, Multi-Spark & Rev Limiter" at bounding box center [230, 412] width 363 height 21
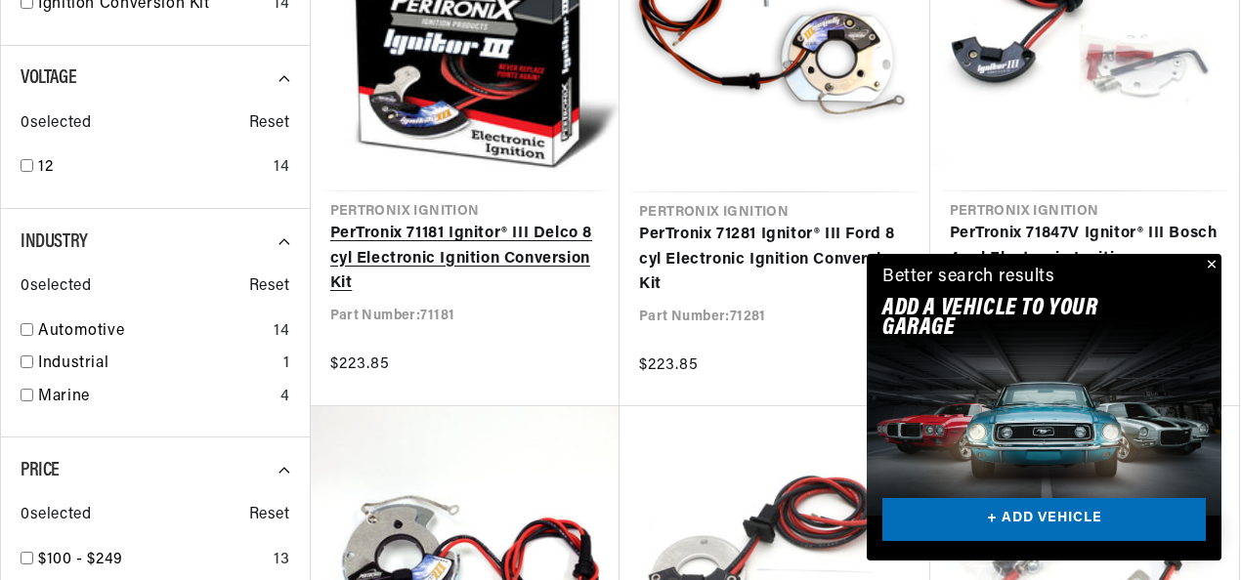
scroll to position [0, 592]
click at [428, 242] on link "PerTronix 71181 Ignitor® III Delco 8 cyl Electronic Ignition Conversion Kit" at bounding box center [465, 259] width 271 height 75
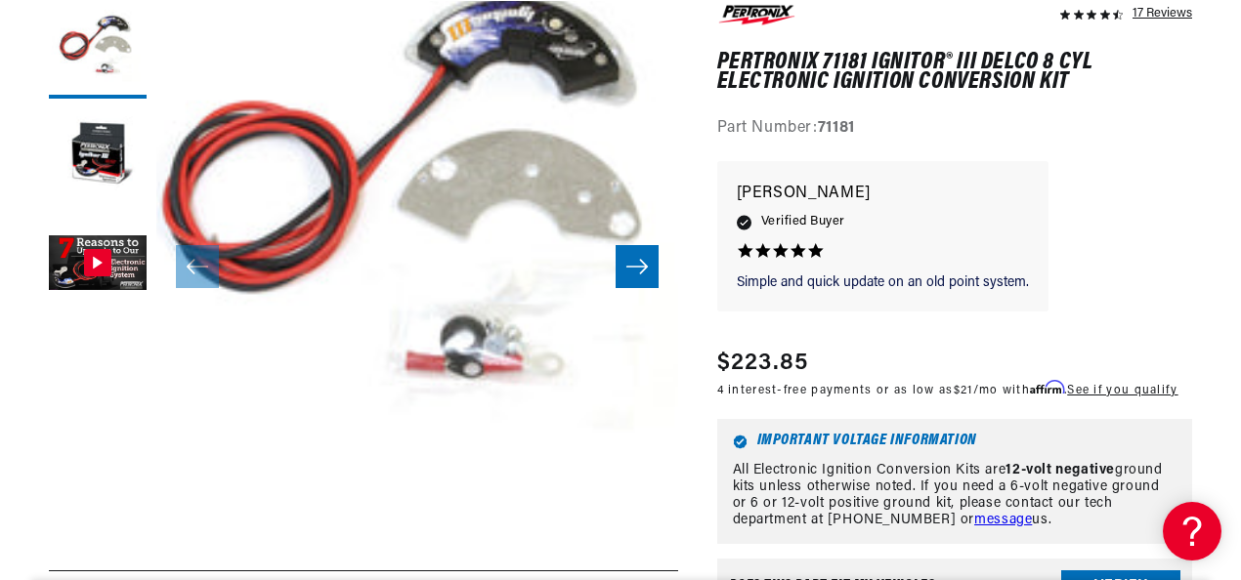
scroll to position [586, 0]
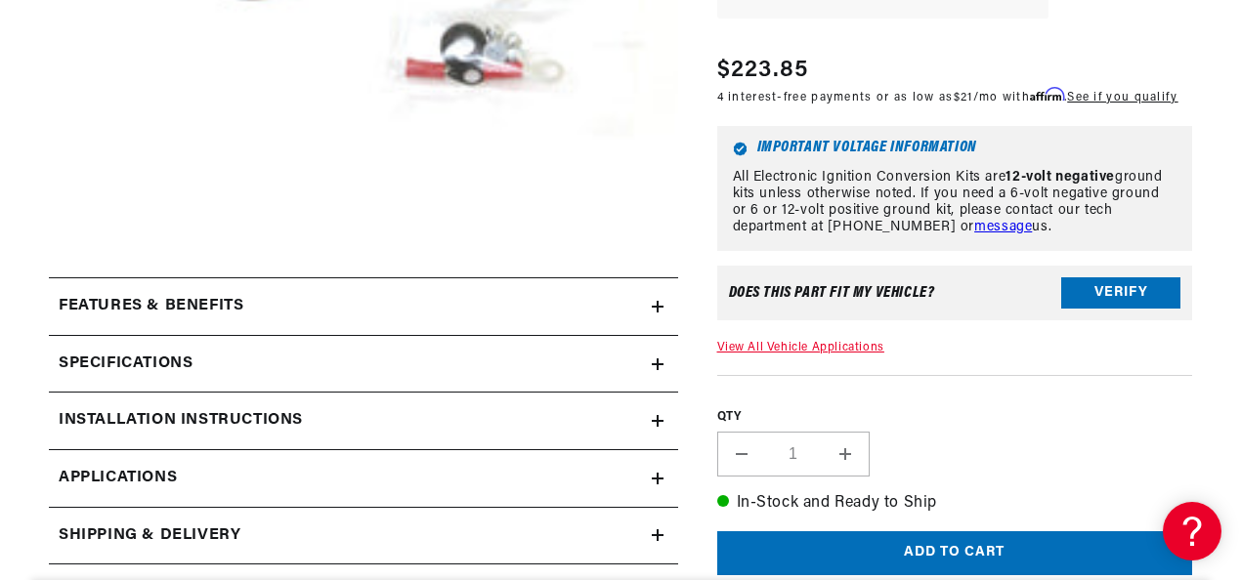
click at [539, 368] on div "Specifications" at bounding box center [350, 364] width 603 height 25
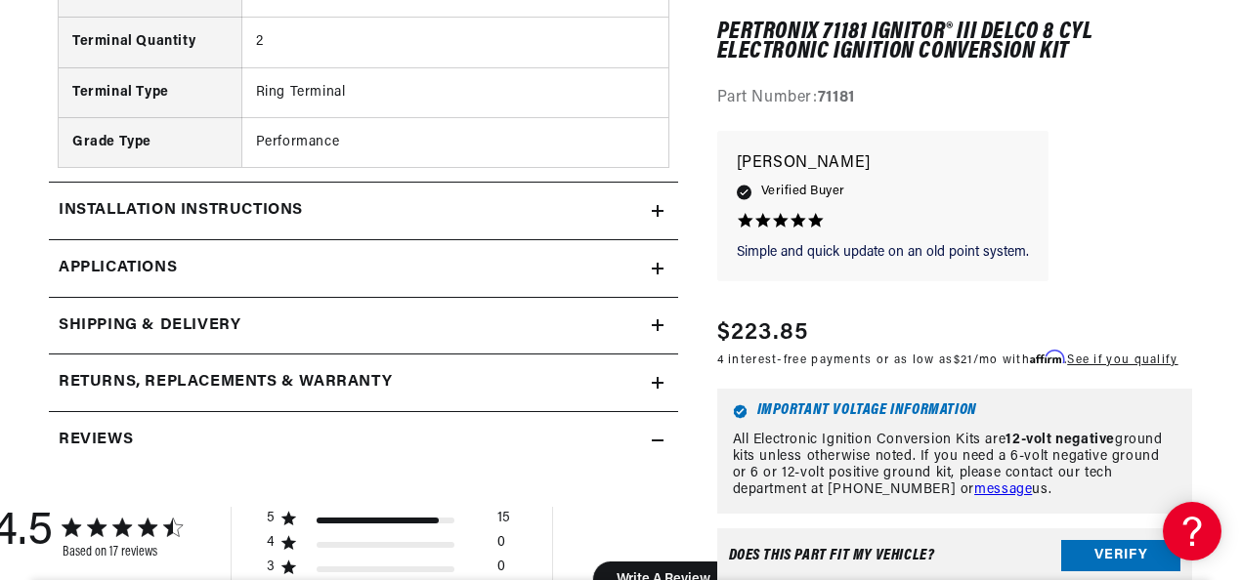
scroll to position [0, 592]
click at [461, 199] on div "Installation instructions" at bounding box center [350, 210] width 603 height 25
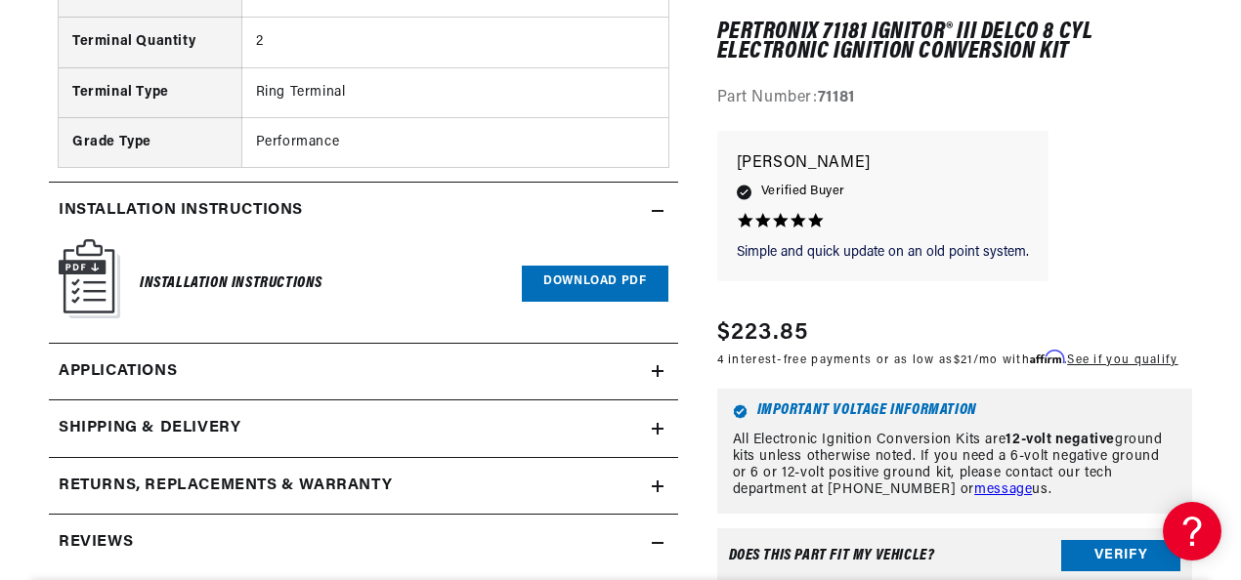
click at [573, 276] on link "Download PDF" at bounding box center [595, 284] width 146 height 36
